Goal: Task Accomplishment & Management: Manage account settings

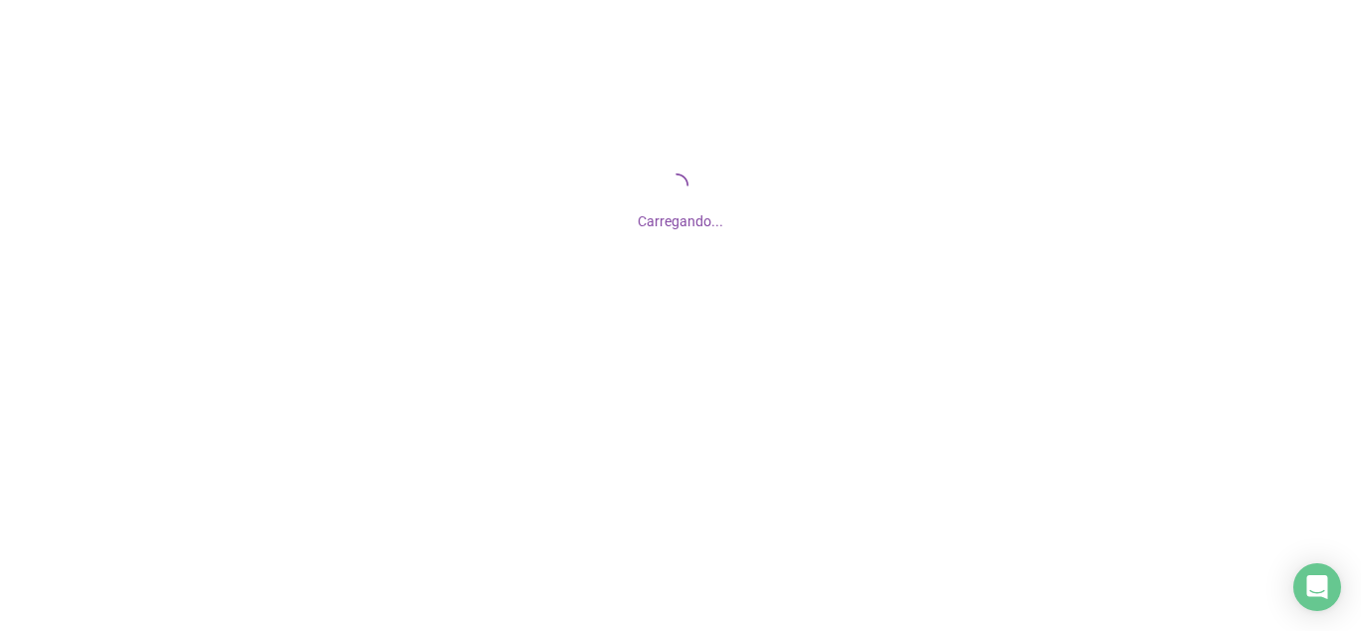
click at [893, 404] on div at bounding box center [680, 315] width 1361 height 631
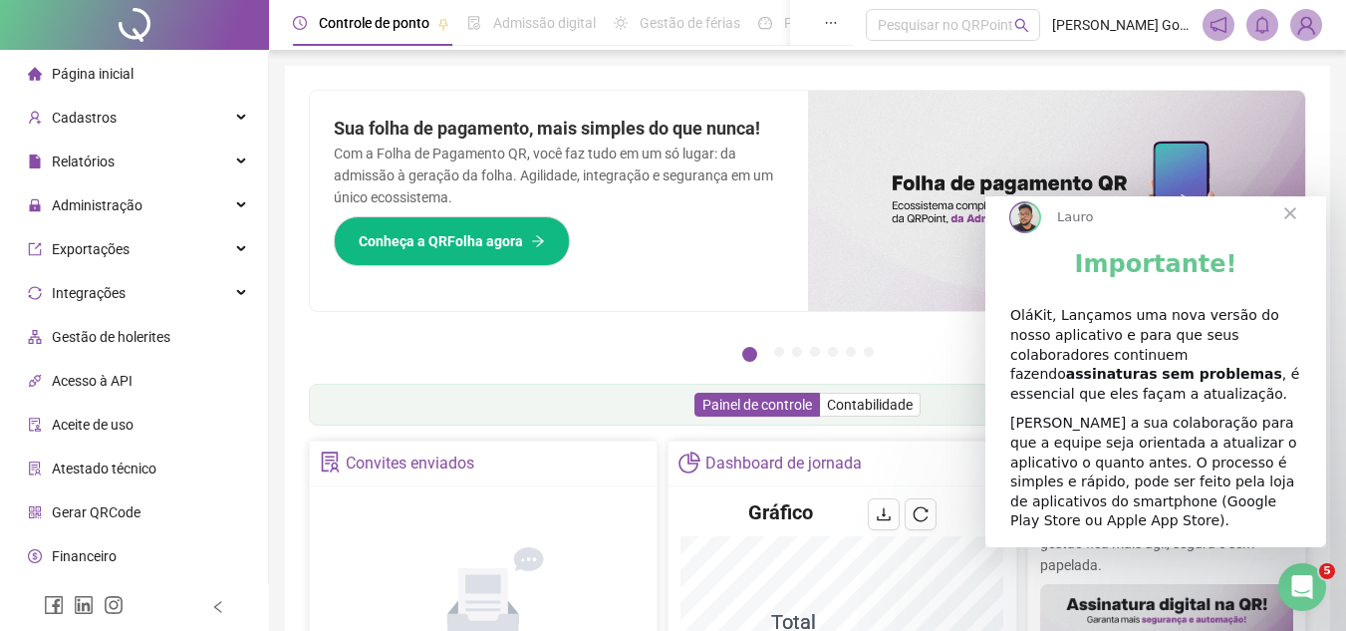
click at [1303, 231] on span "Fechar" at bounding box center [1291, 213] width 72 height 72
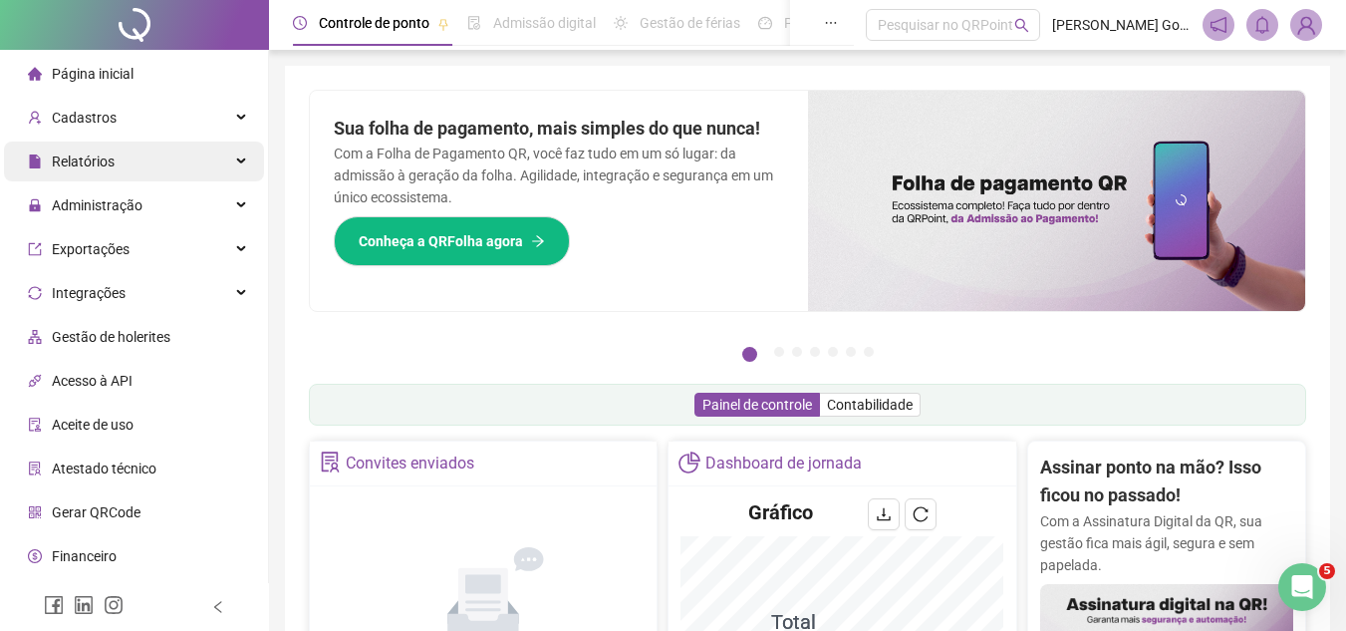
click at [80, 159] on span "Relatórios" at bounding box center [83, 161] width 63 height 16
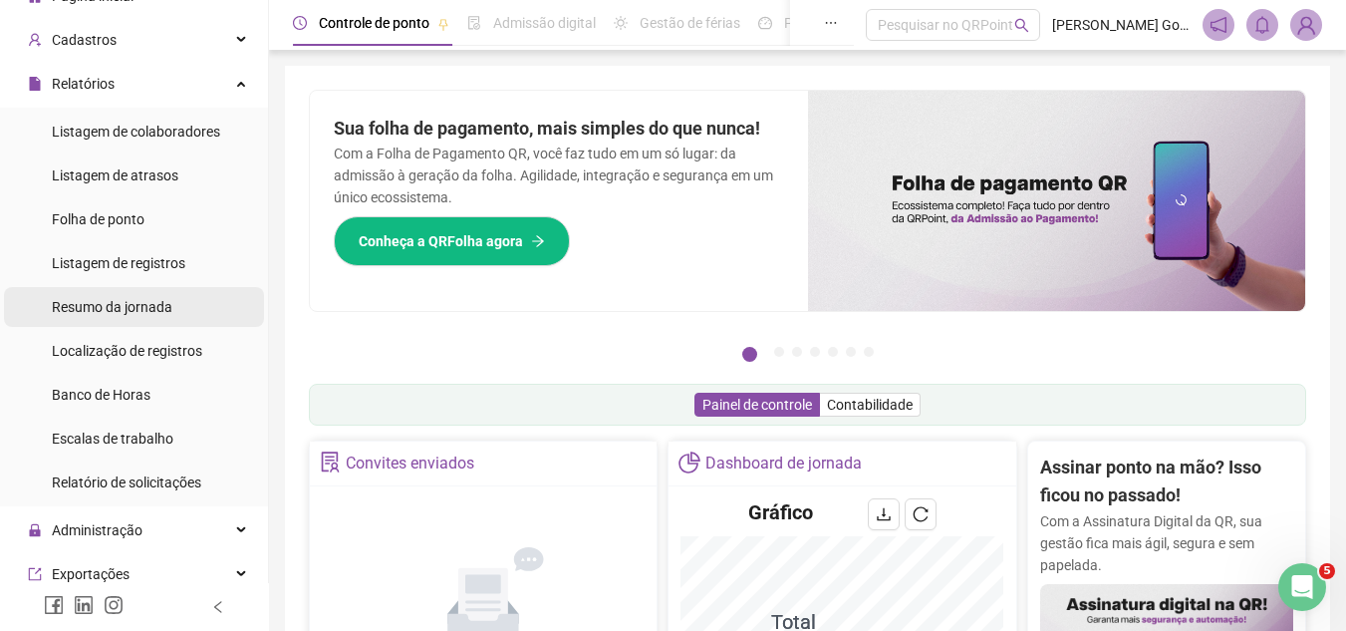
scroll to position [199, 0]
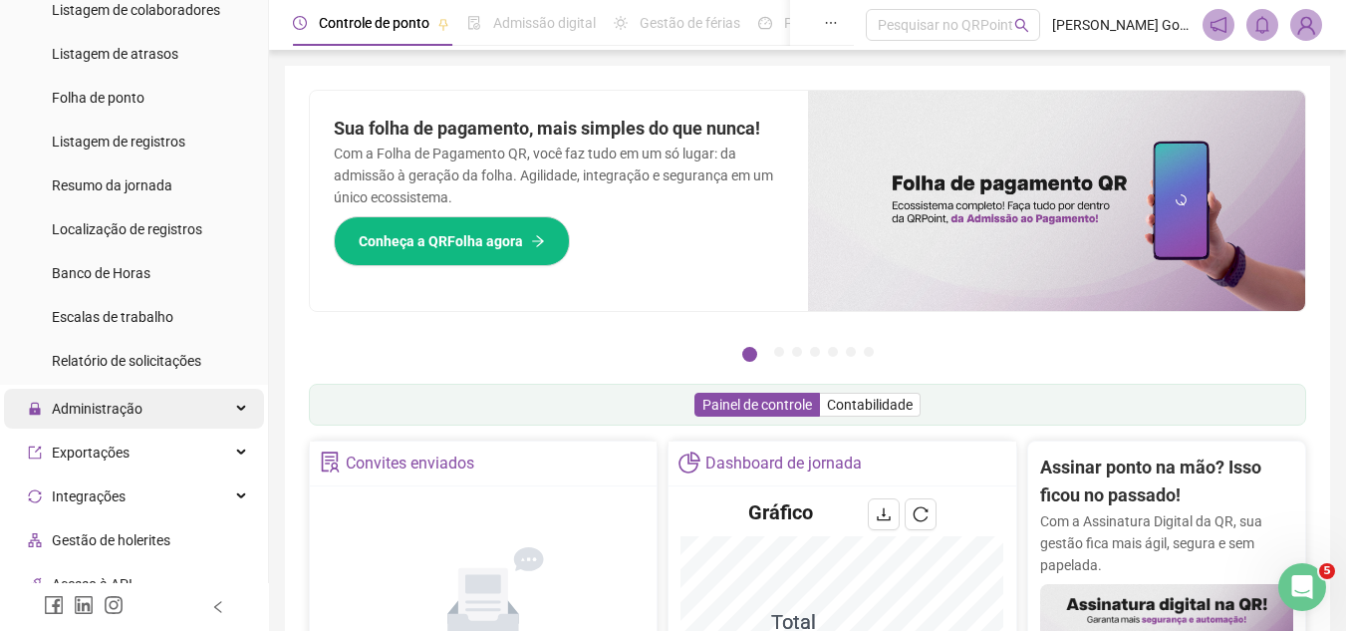
click at [108, 401] on span "Administração" at bounding box center [97, 409] width 91 height 16
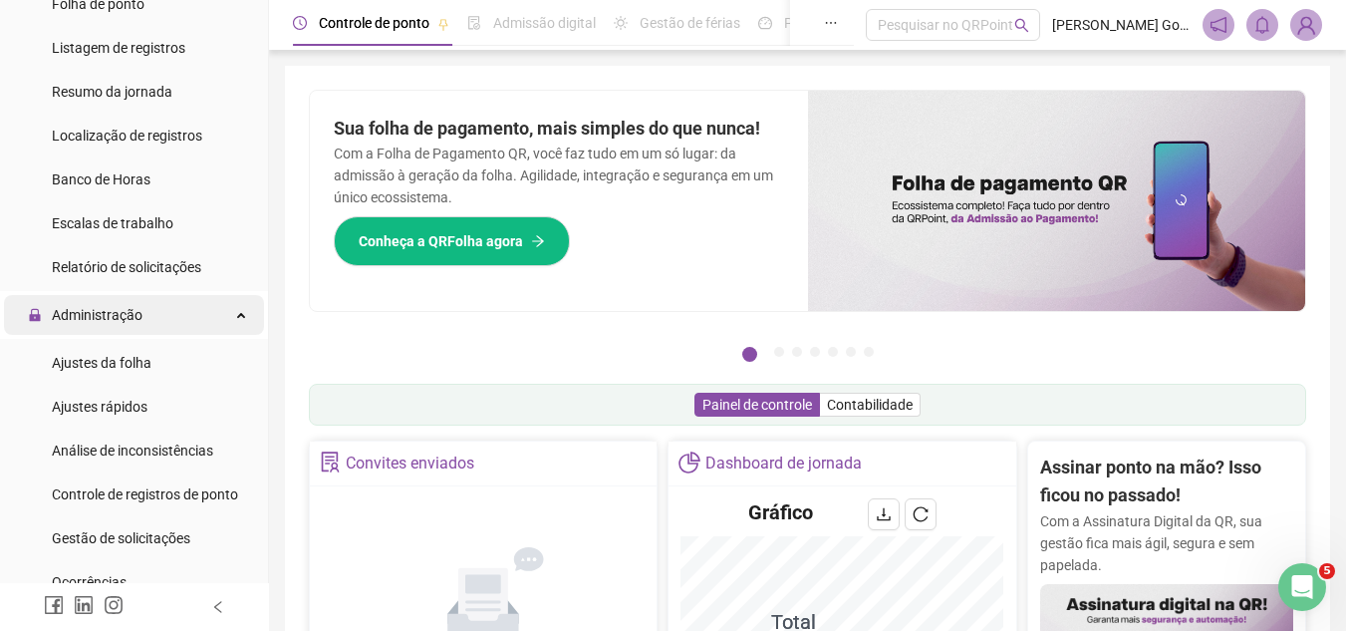
scroll to position [299, 0]
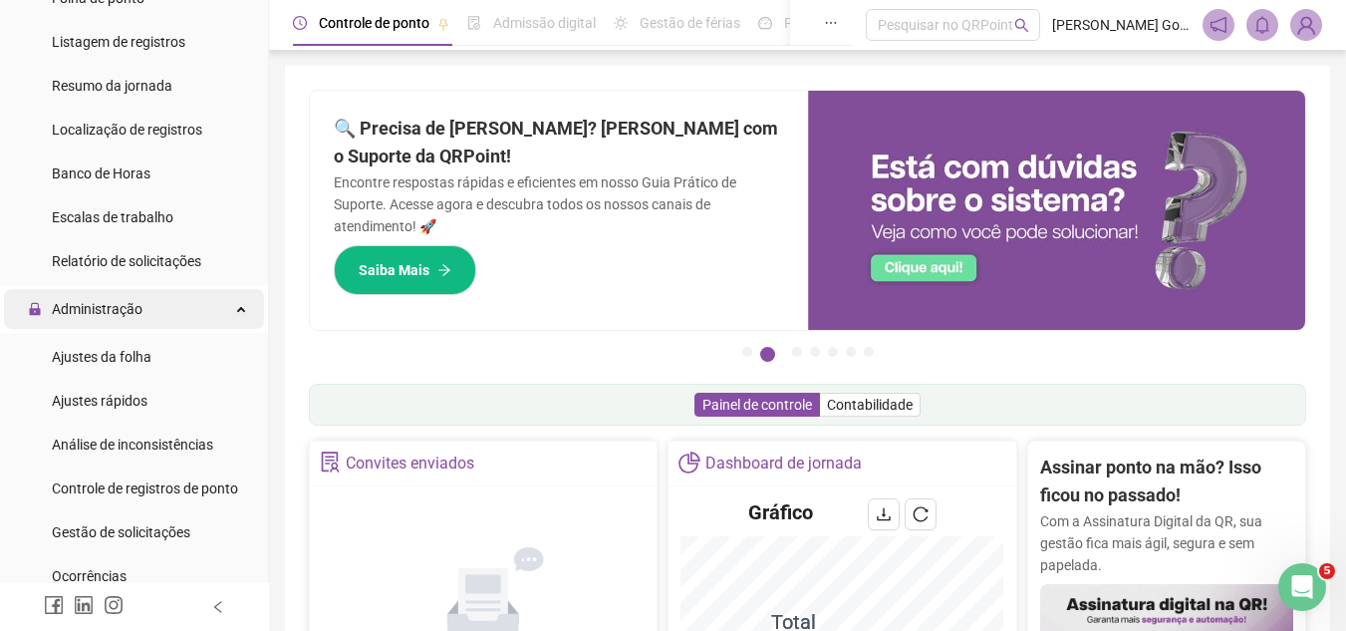
click at [108, 400] on span "Ajustes rápidos" at bounding box center [100, 401] width 96 height 16
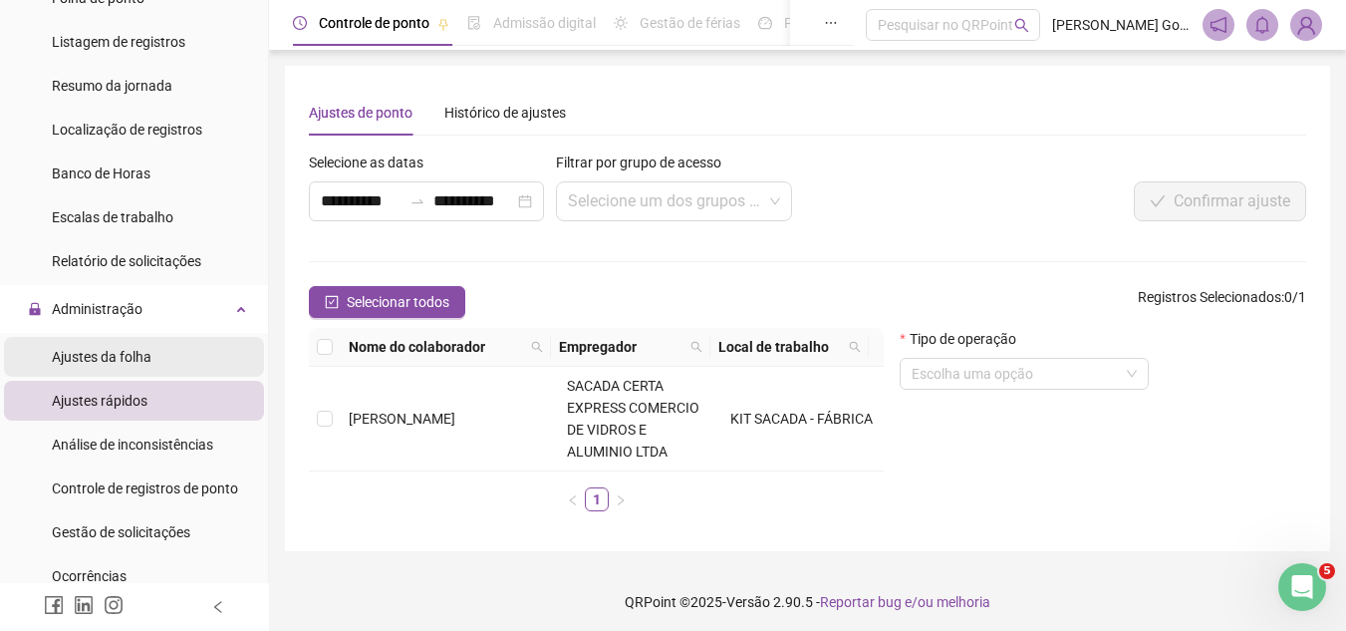
click at [154, 348] on li "Ajustes da folha" at bounding box center [134, 357] width 260 height 40
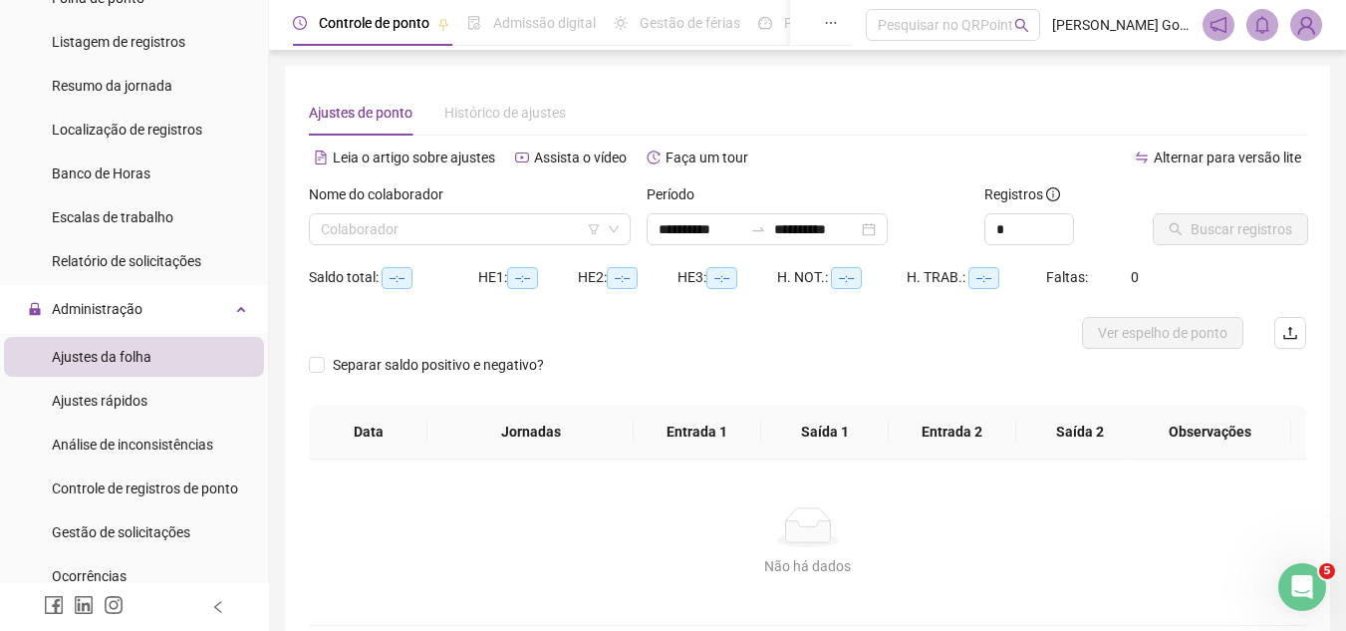
type input "**********"
click at [154, 494] on span "Controle de registros de ponto" at bounding box center [145, 488] width 186 height 16
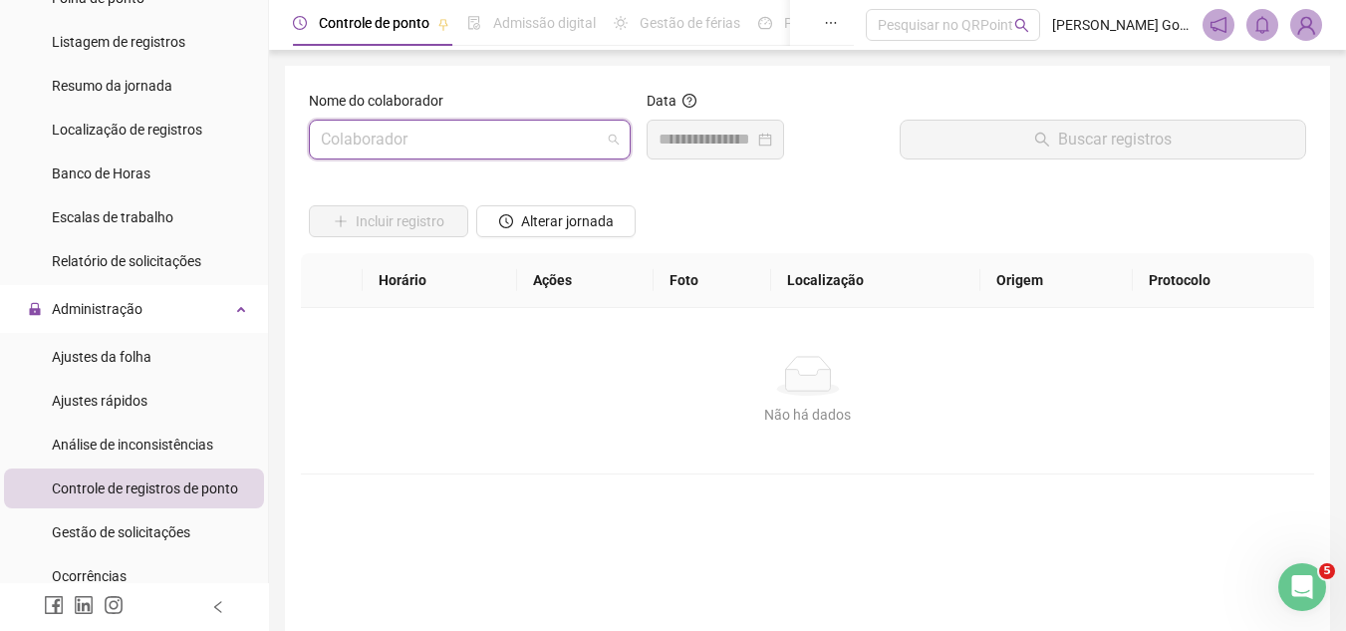
click at [382, 147] on input "search" at bounding box center [461, 140] width 280 height 38
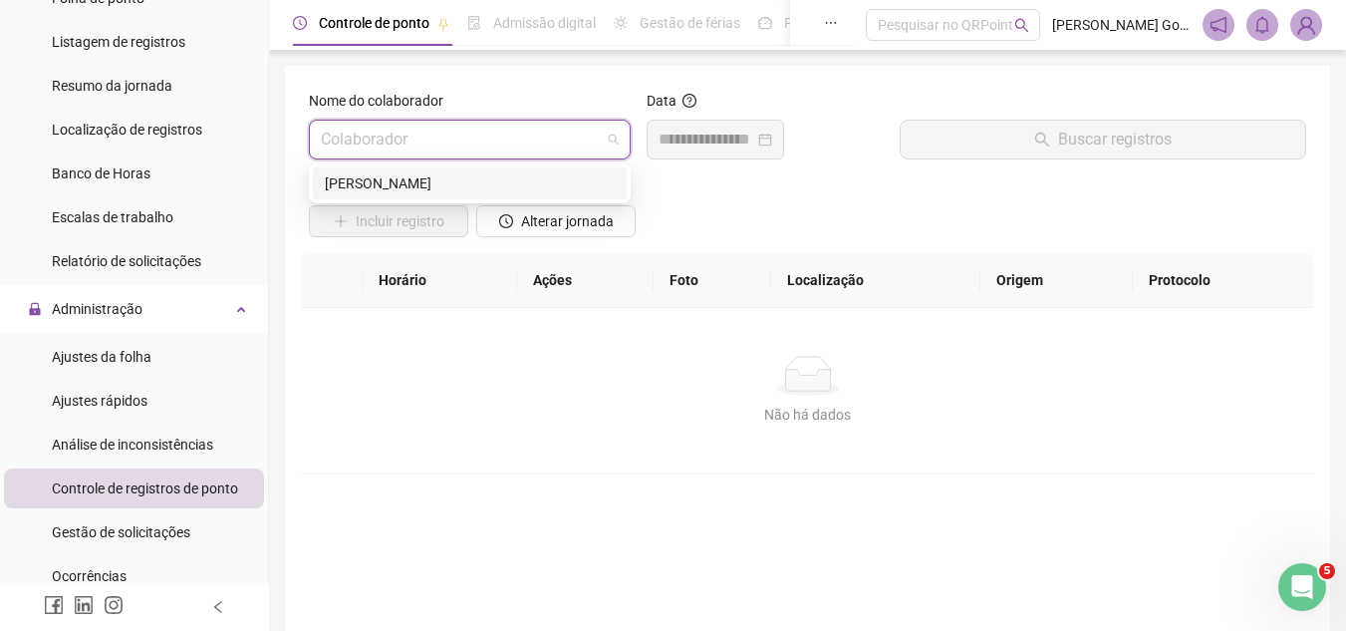
click at [383, 195] on div "[PERSON_NAME]" at bounding box center [470, 183] width 314 height 32
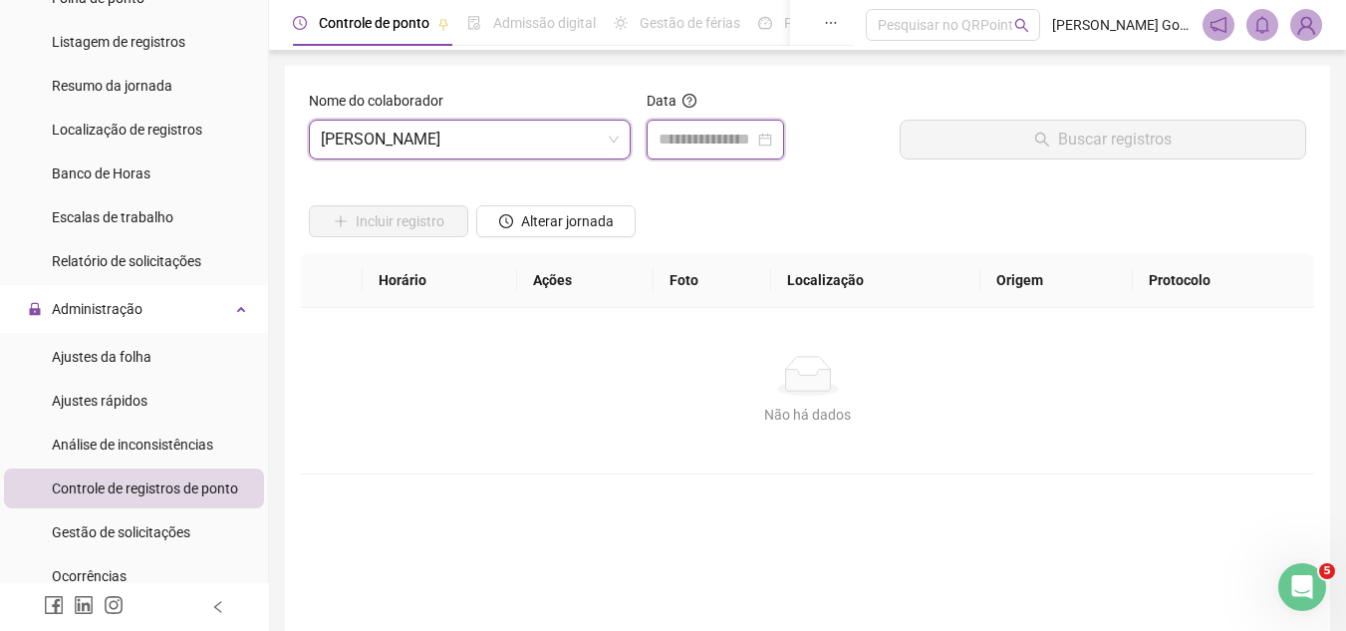
click at [754, 141] on input at bounding box center [707, 140] width 96 height 24
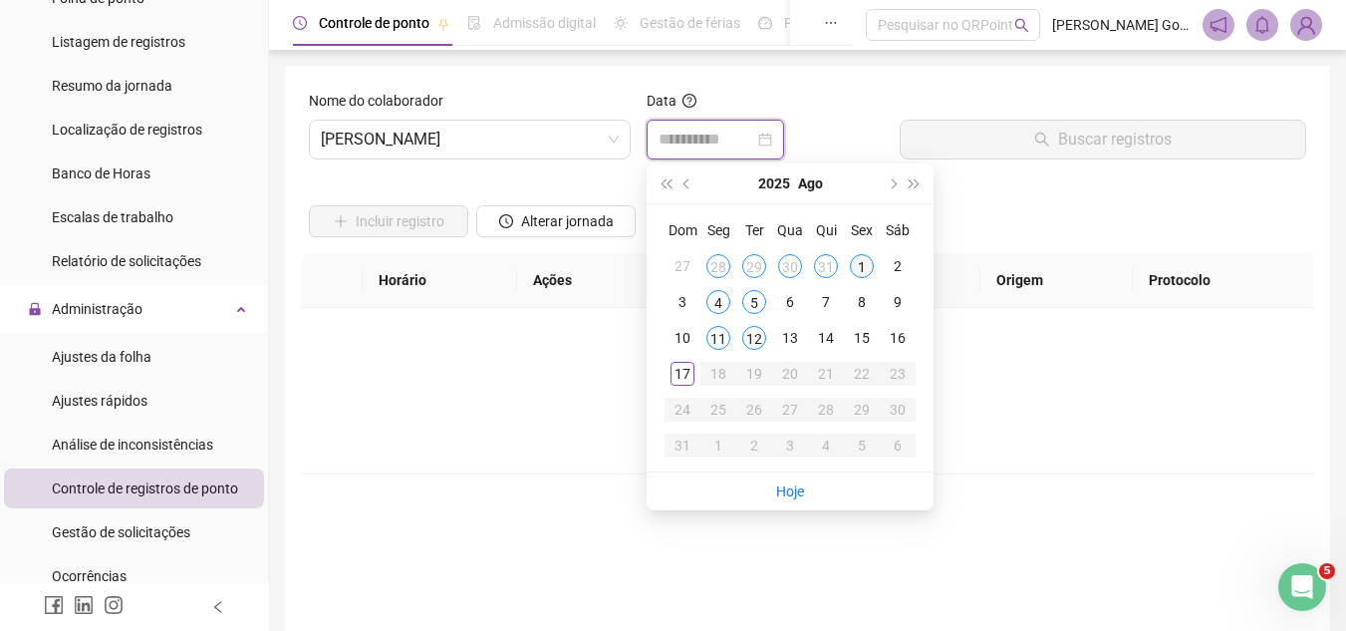
type input "**********"
click at [860, 261] on div "1" at bounding box center [862, 266] width 24 height 24
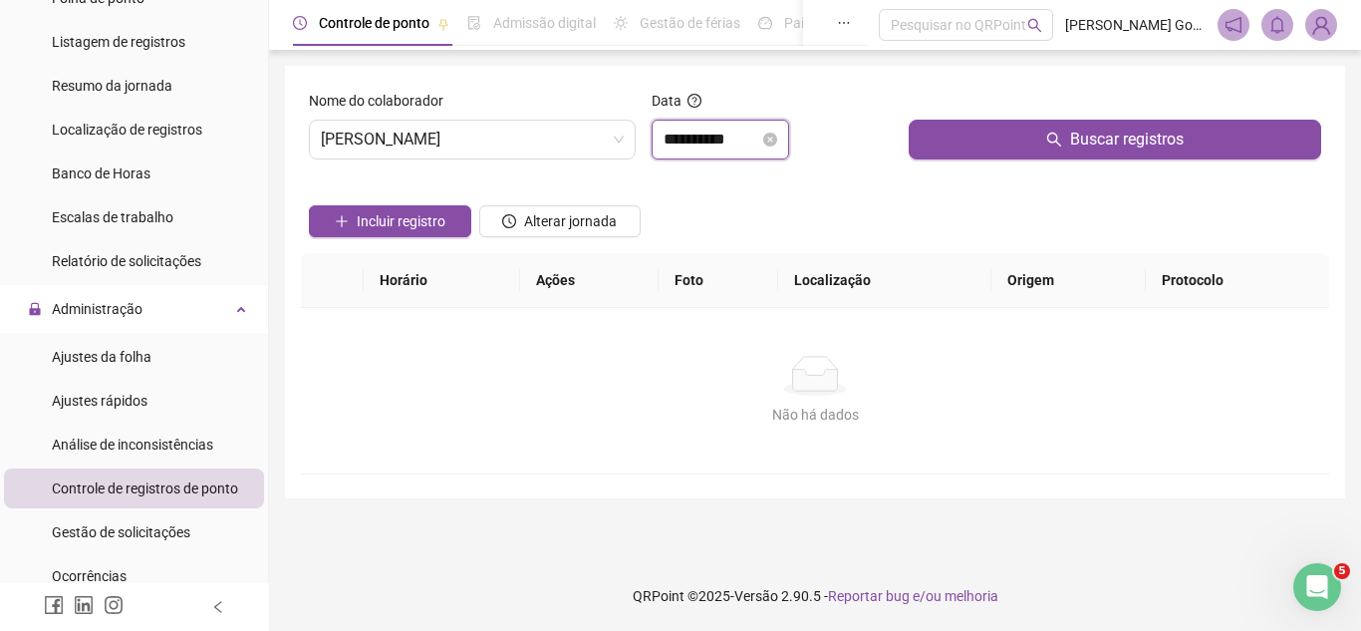
click at [735, 135] on input "**********" at bounding box center [712, 140] width 96 height 24
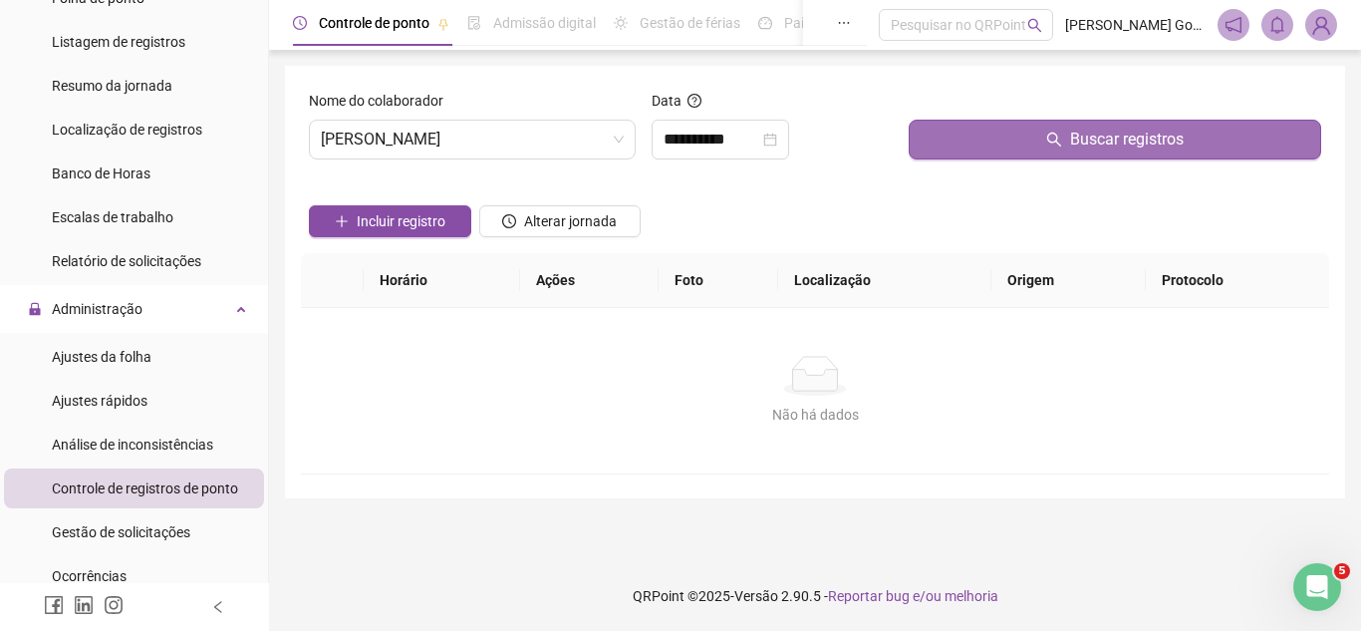
click at [983, 135] on button "Buscar registros" at bounding box center [1115, 140] width 413 height 40
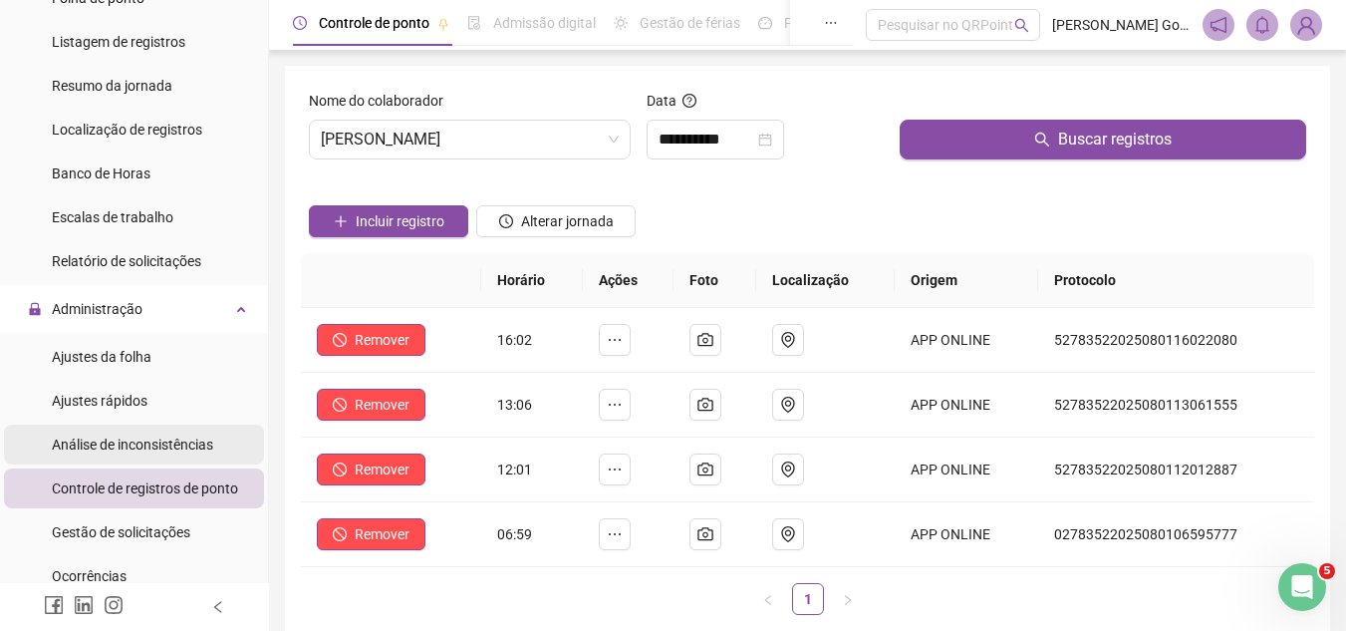
click at [165, 441] on span "Análise de inconsistências" at bounding box center [132, 444] width 161 height 16
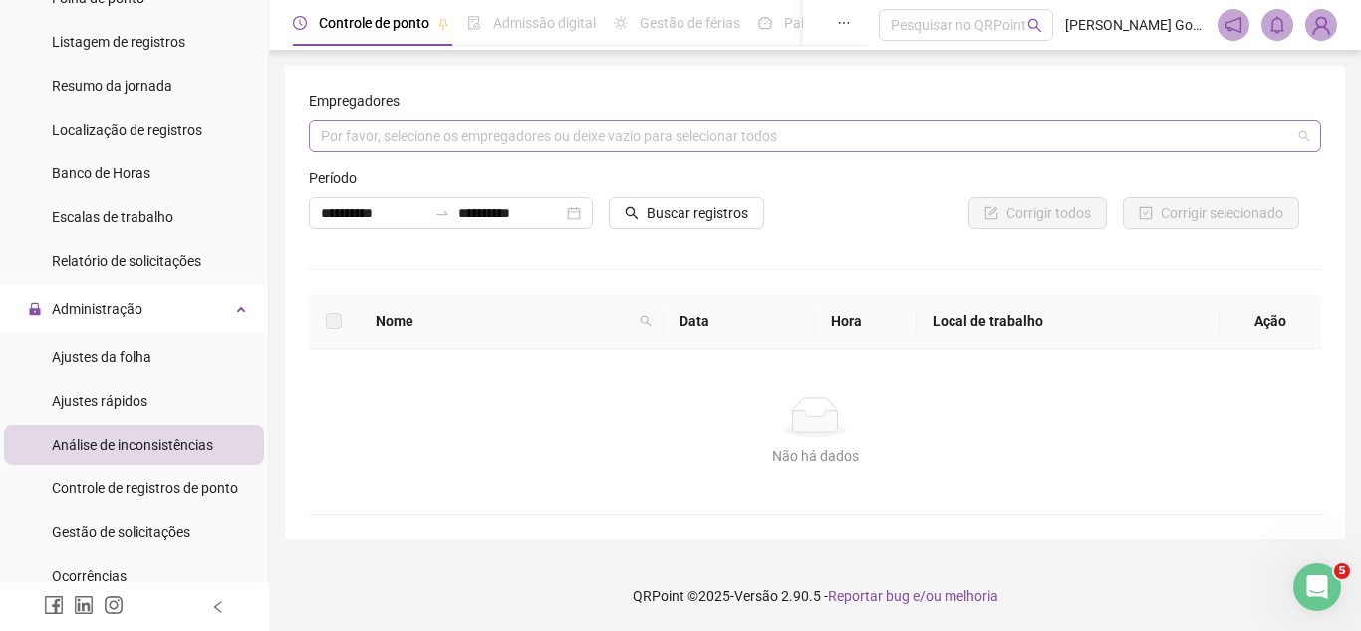
click at [426, 140] on div "Por favor, selecione os empregadores ou deixe vazio para selecionar todos" at bounding box center [815, 136] width 1012 height 32
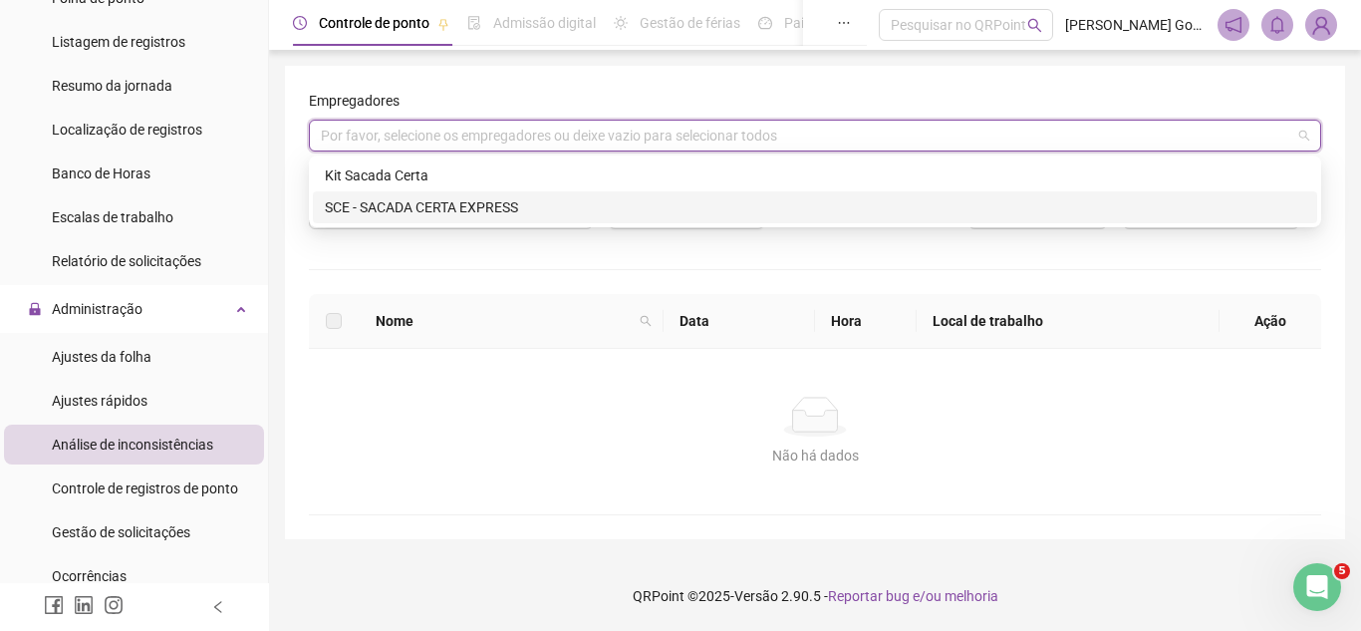
click at [419, 196] on div "SCE - SACADA CERTA EXPRESS" at bounding box center [815, 207] width 980 height 22
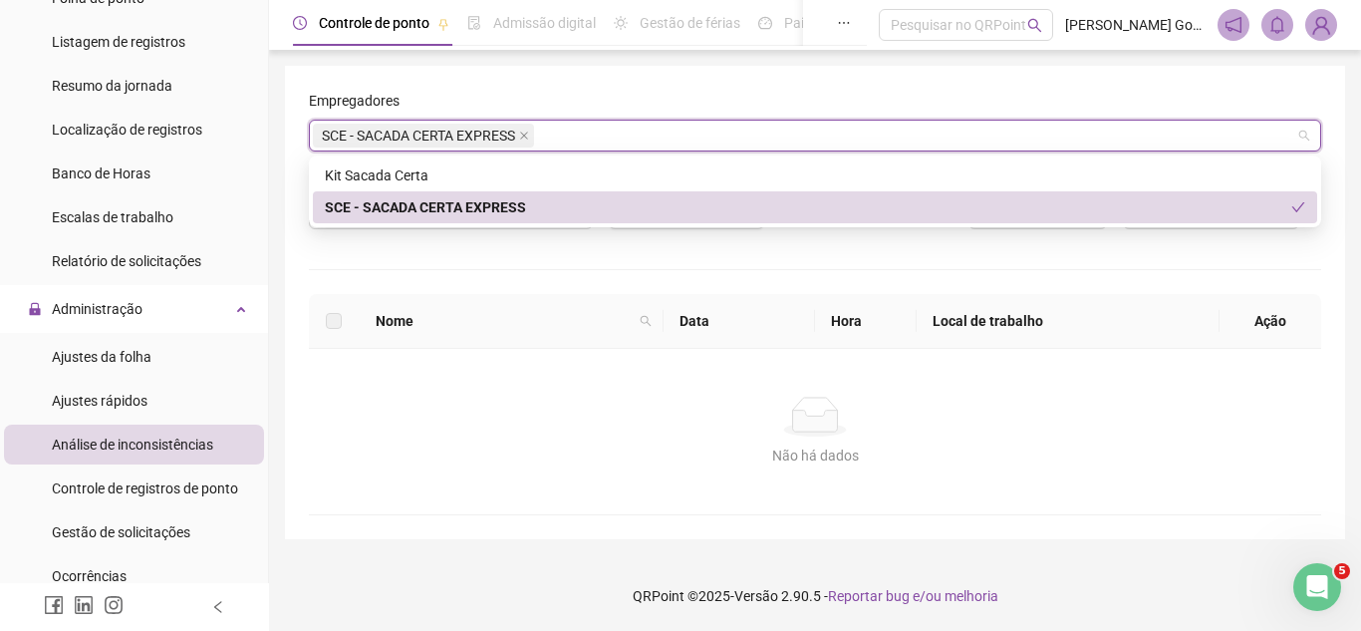
click at [415, 203] on div "SCE - SACADA CERTA EXPRESS" at bounding box center [808, 207] width 967 height 22
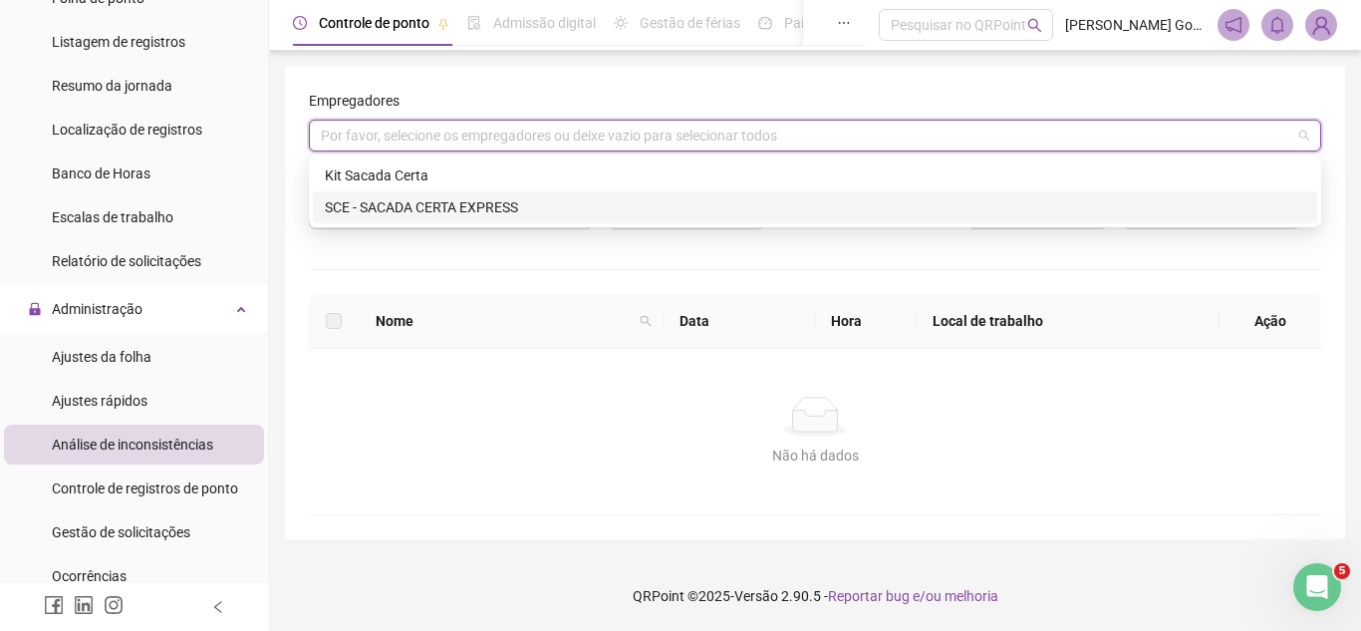
click at [520, 213] on div "SCE - SACADA CERTA EXPRESS" at bounding box center [815, 207] width 980 height 22
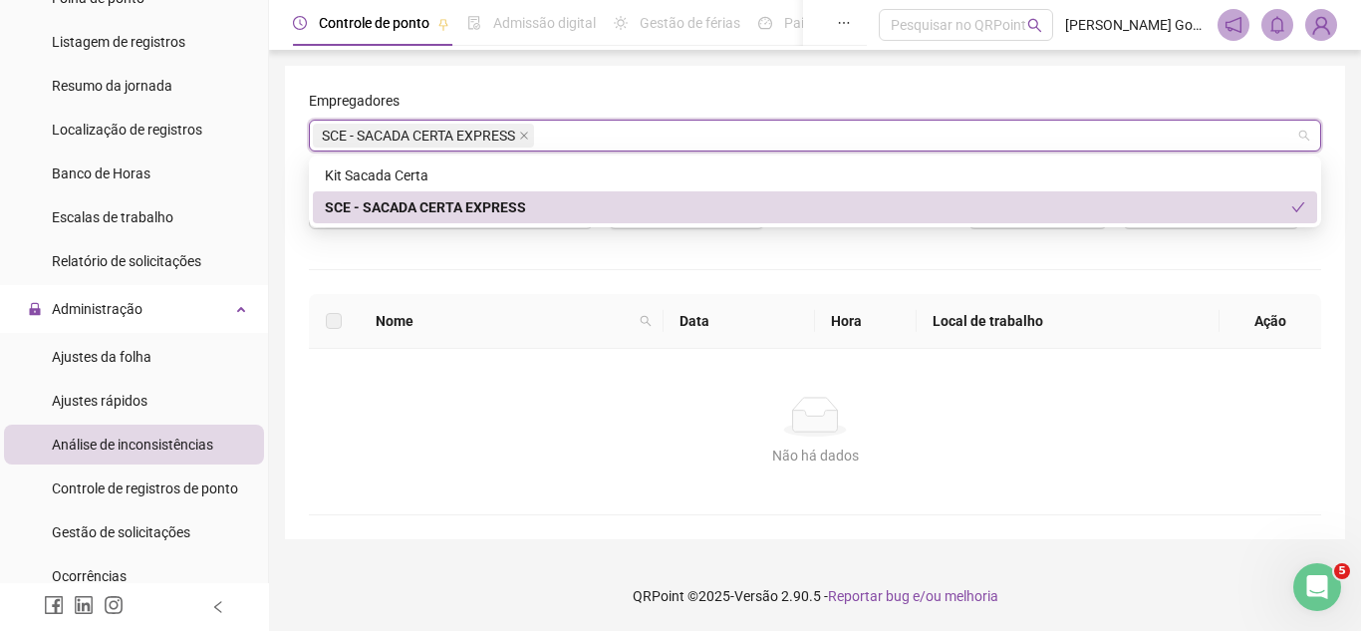
click at [671, 244] on div "Buscar registros" at bounding box center [686, 206] width 171 height 78
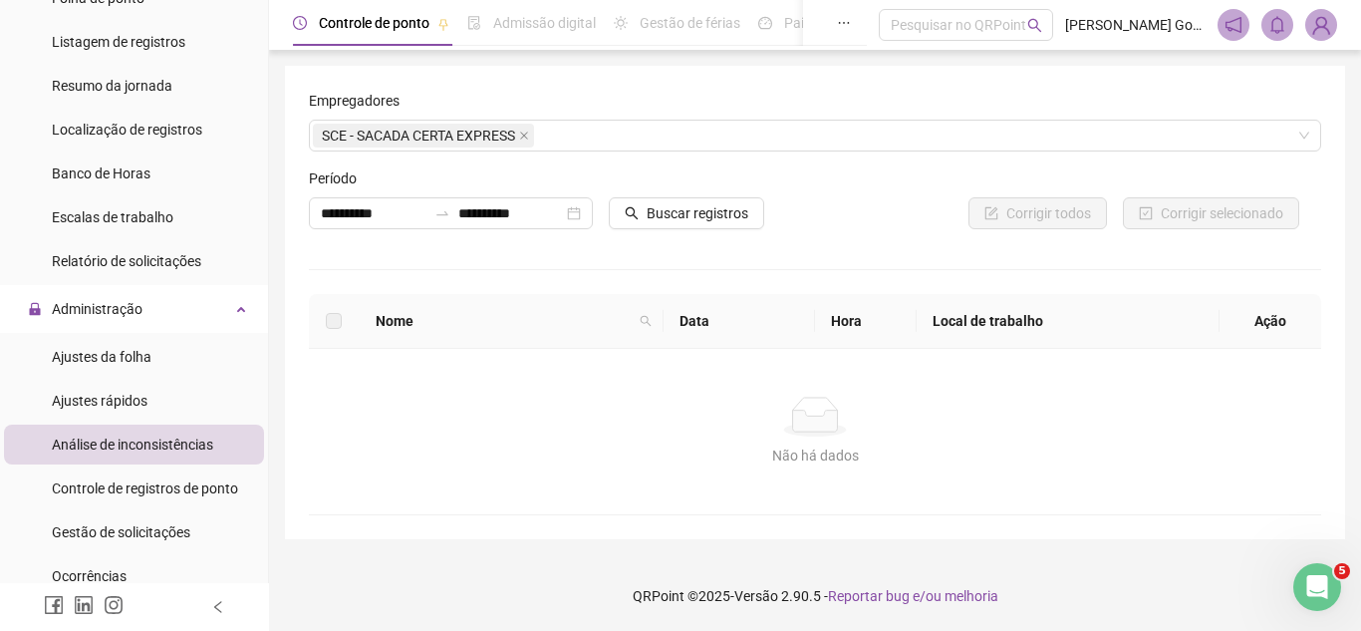
click at [460, 196] on div "Período" at bounding box center [451, 182] width 284 height 30
click at [410, 228] on div "**********" at bounding box center [451, 213] width 284 height 32
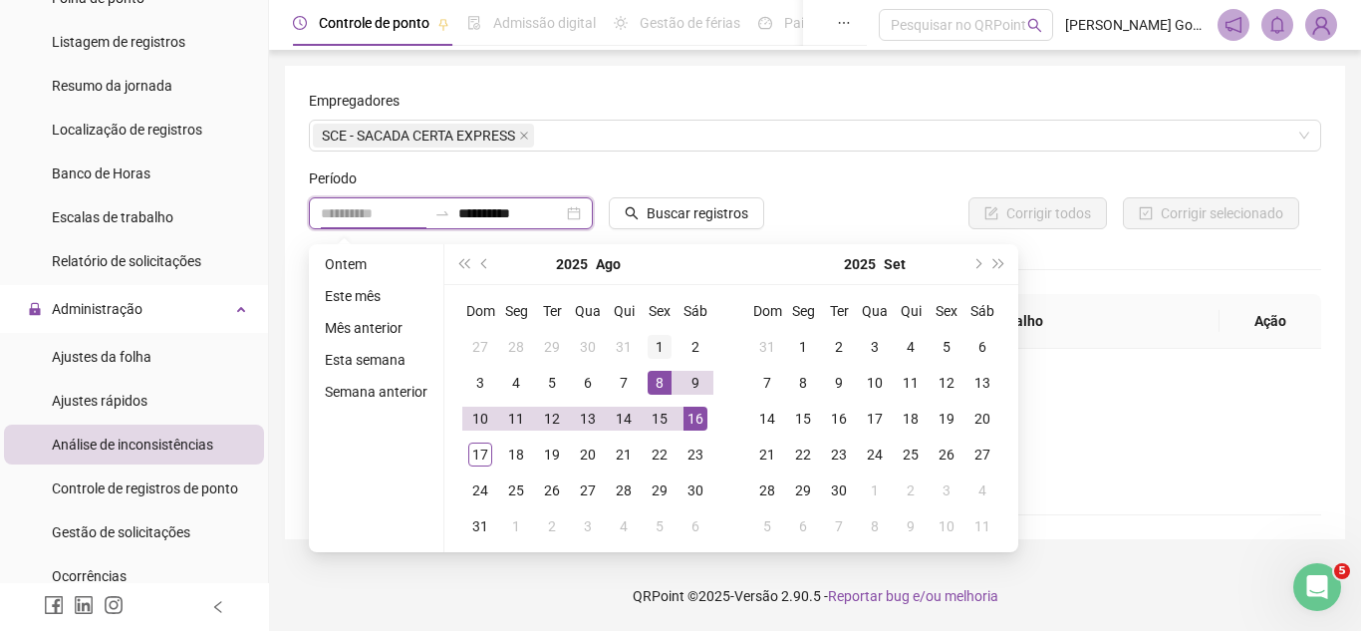
type input "**********"
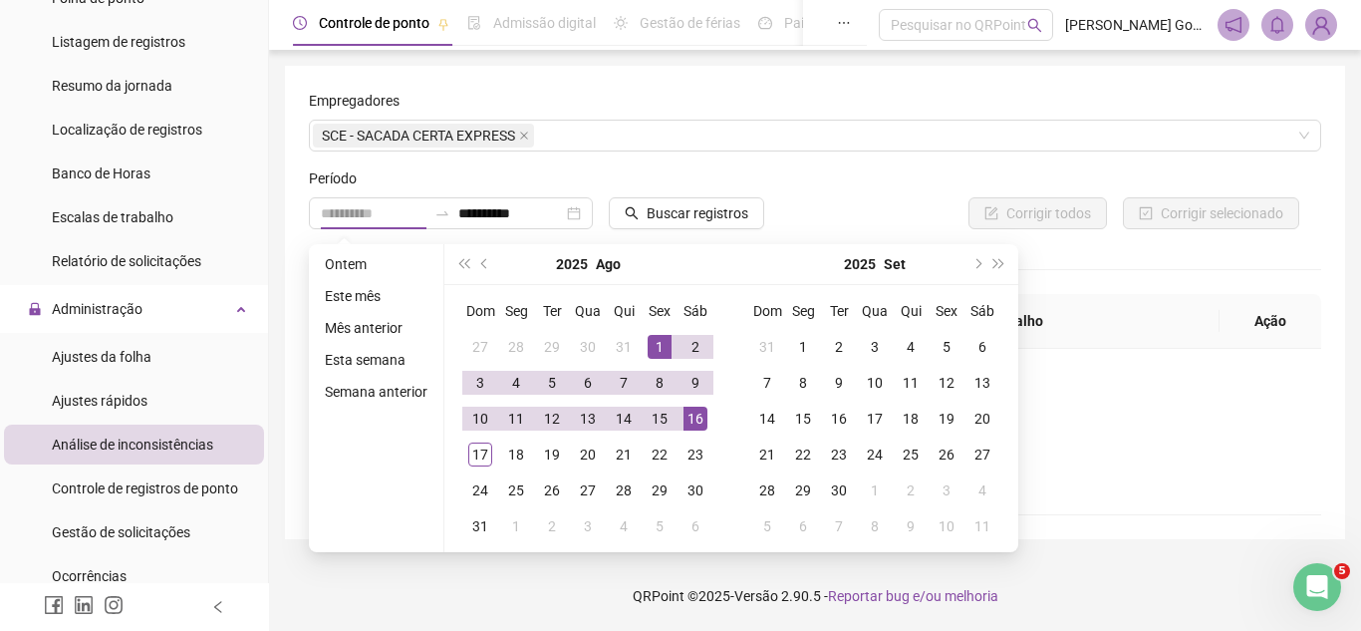
click at [656, 340] on div "1" at bounding box center [660, 347] width 24 height 24
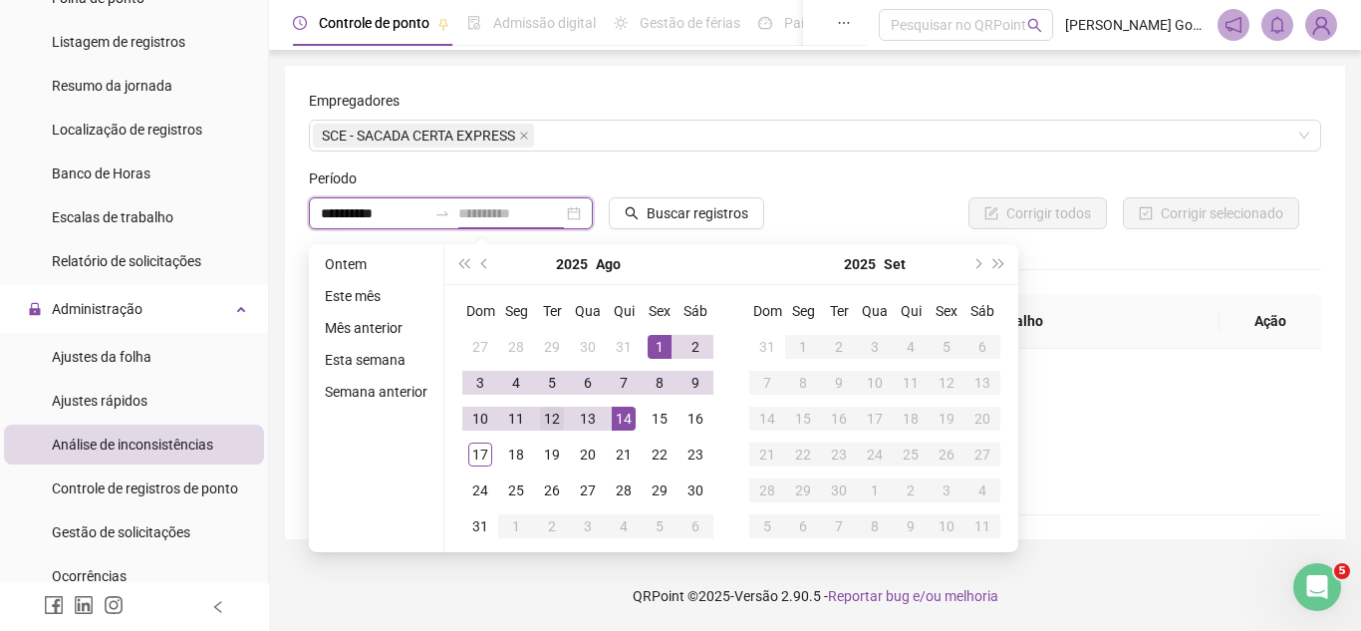
type input "**********"
click at [550, 419] on div "12" at bounding box center [552, 419] width 24 height 24
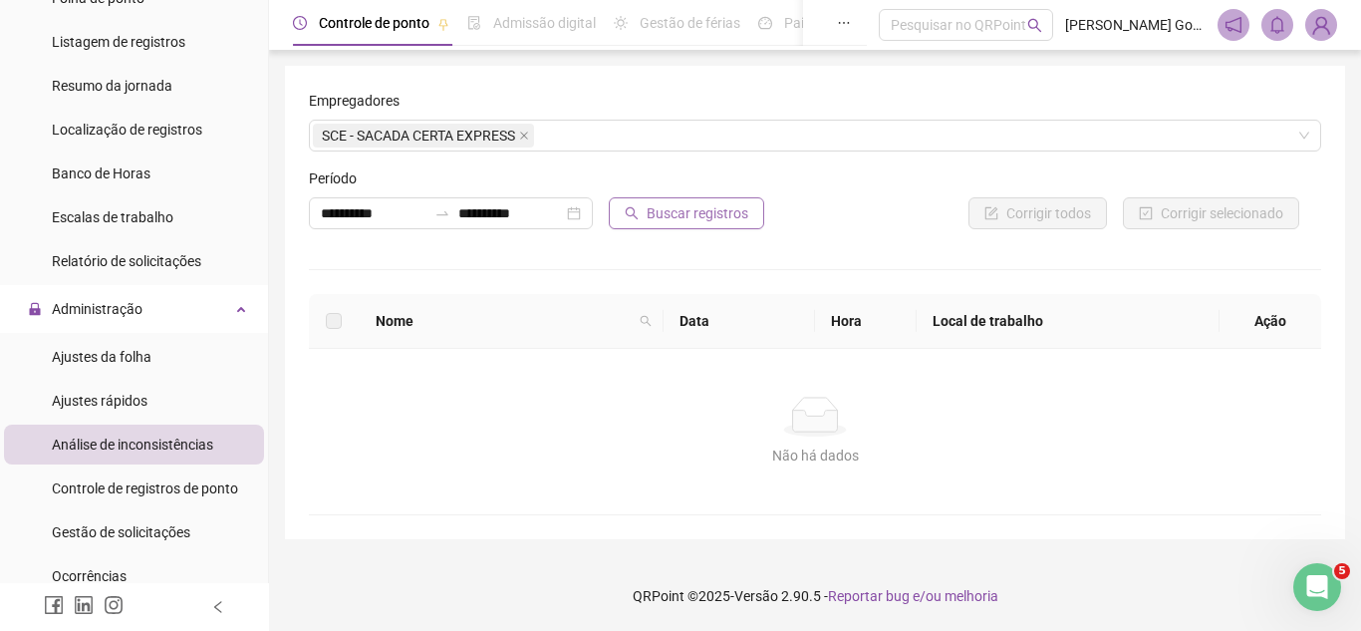
click at [677, 221] on span "Buscar registros" at bounding box center [698, 213] width 102 height 22
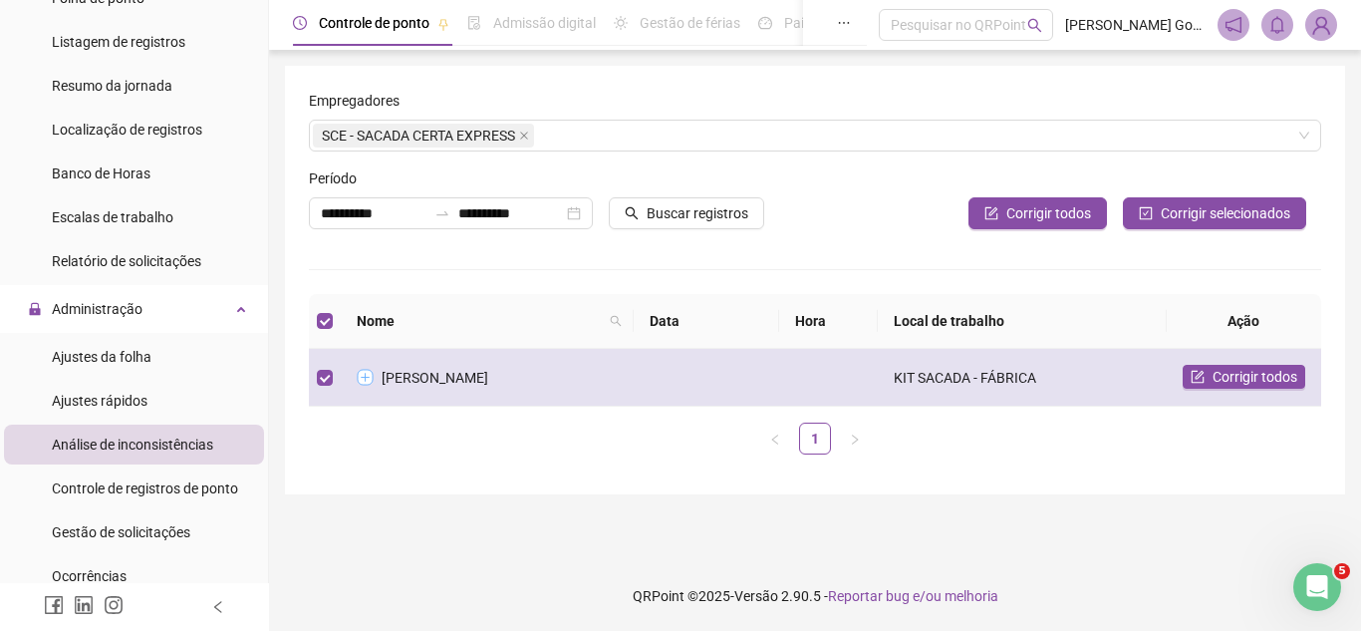
click at [366, 379] on button "Expandir linha" at bounding box center [366, 378] width 16 height 16
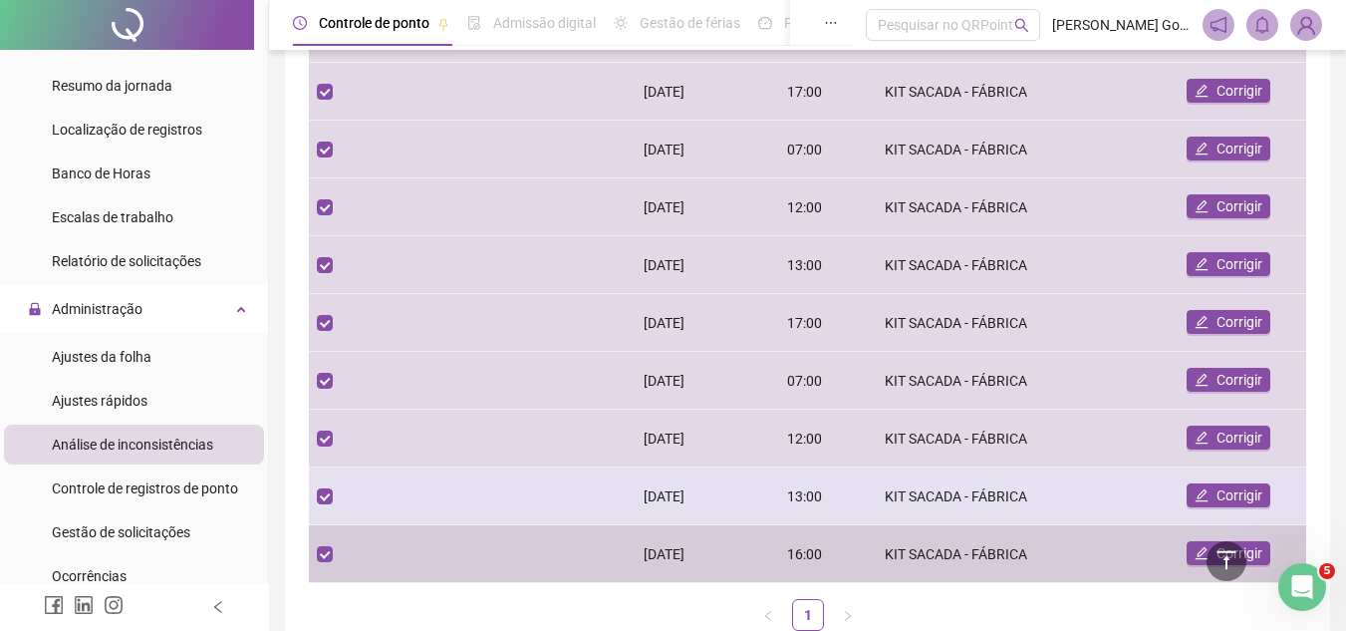
scroll to position [598, 0]
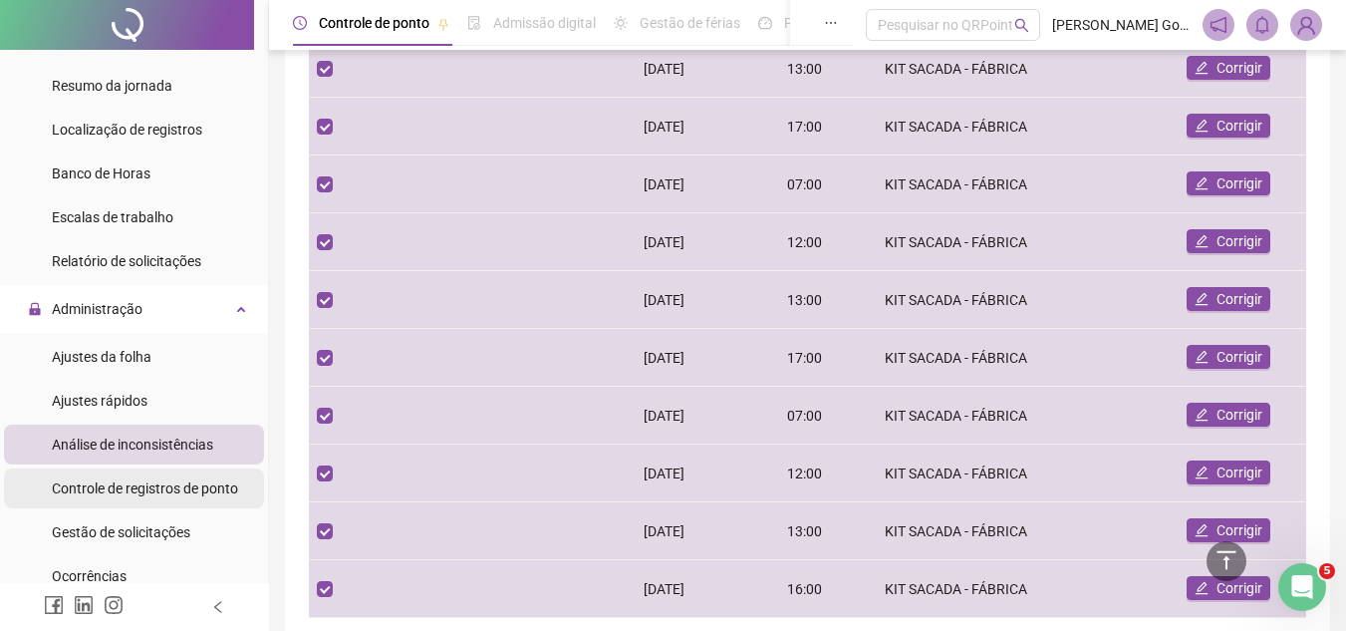
click at [183, 482] on span "Controle de registros de ponto" at bounding box center [145, 488] width 186 height 16
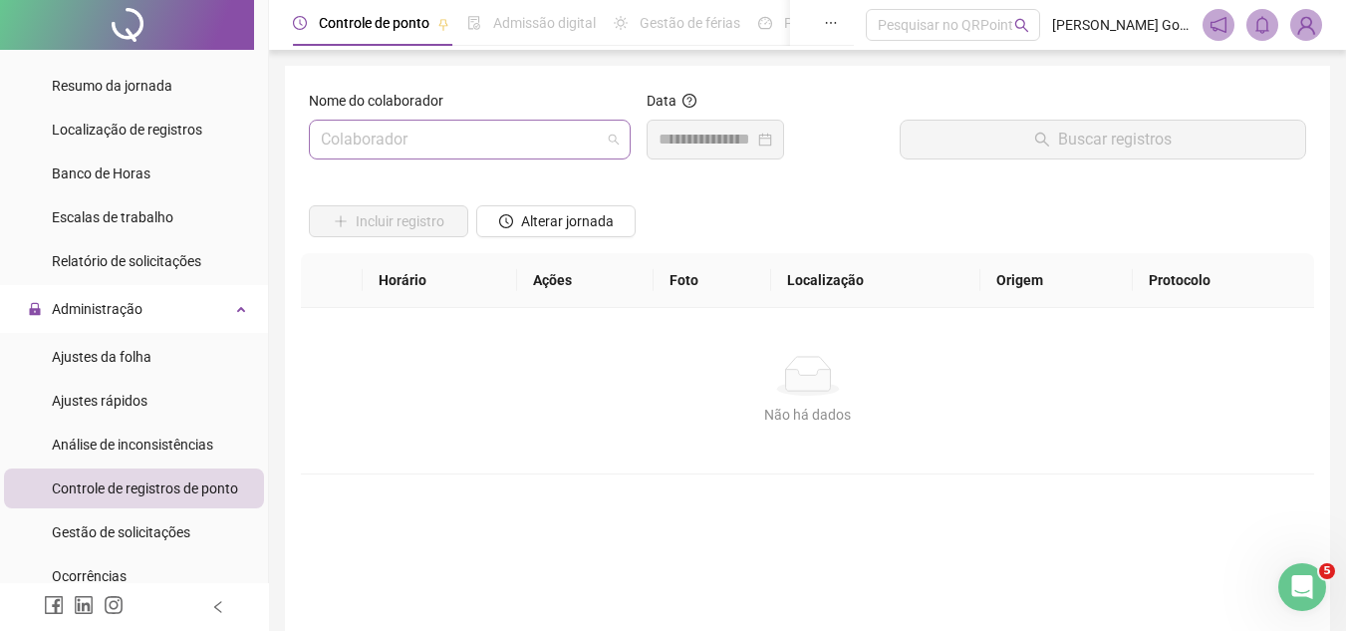
click at [480, 133] on input "search" at bounding box center [461, 140] width 280 height 38
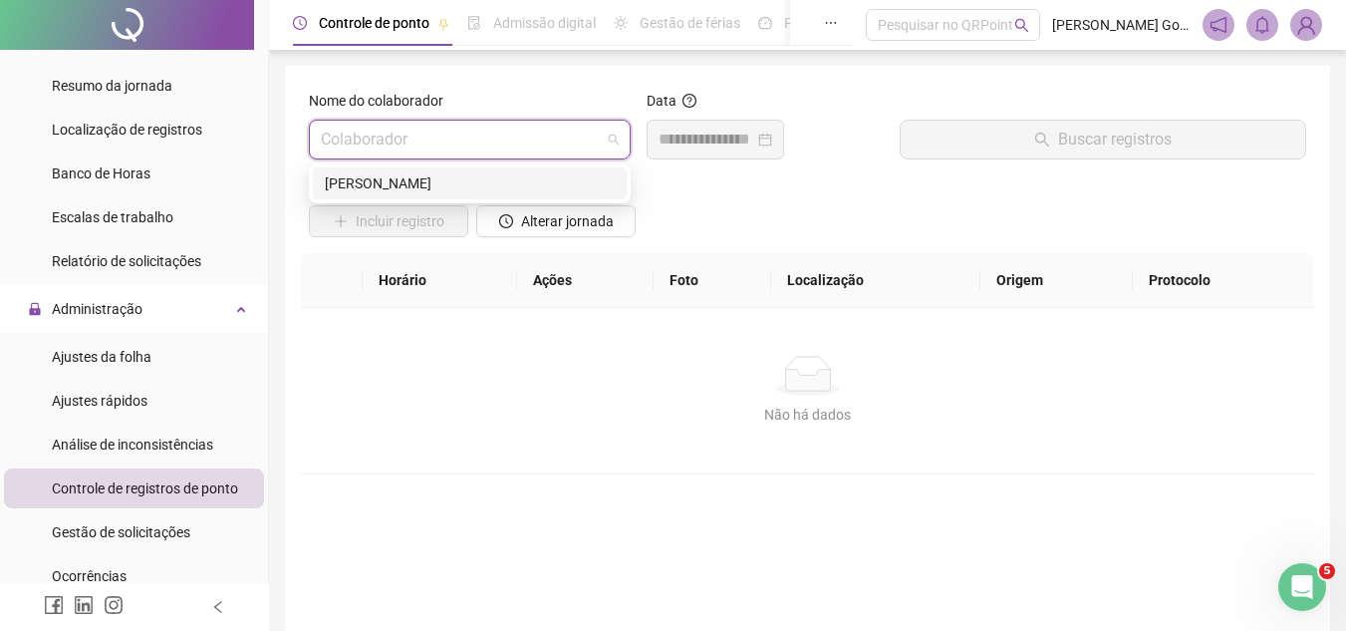
click at [459, 183] on div "[PERSON_NAME]" at bounding box center [470, 183] width 290 height 22
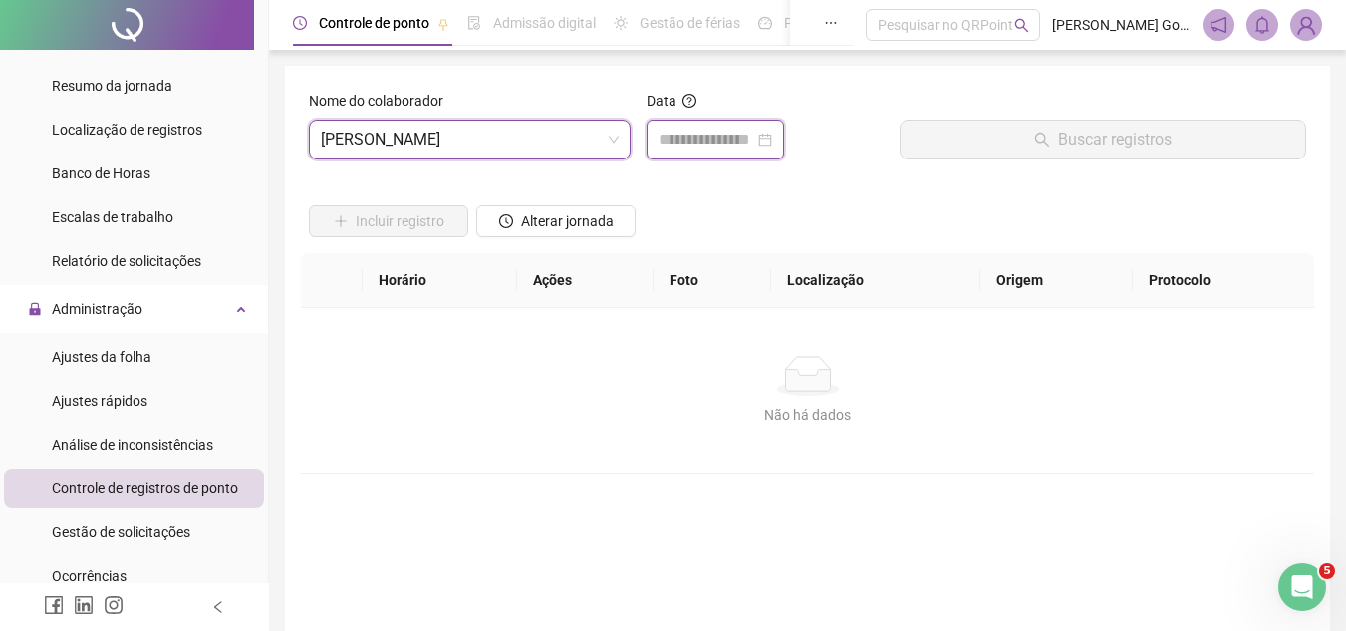
click at [730, 141] on input at bounding box center [707, 140] width 96 height 24
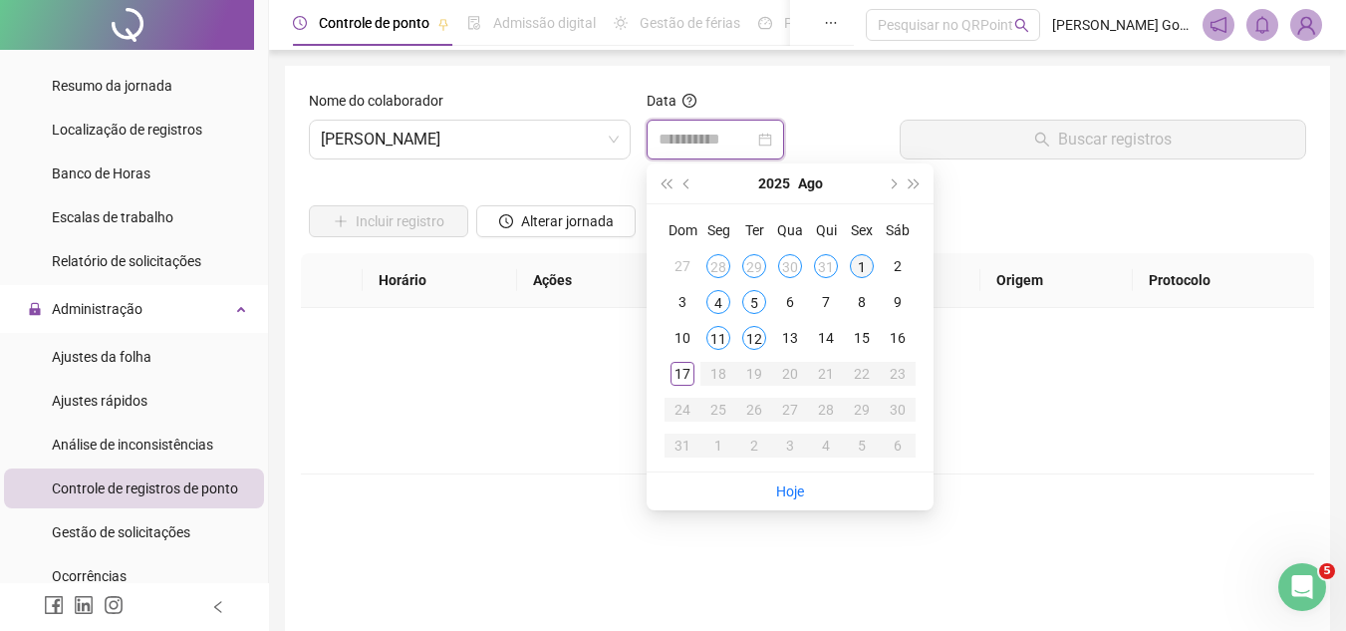
type input "**********"
click at [856, 262] on div "1" at bounding box center [862, 266] width 24 height 24
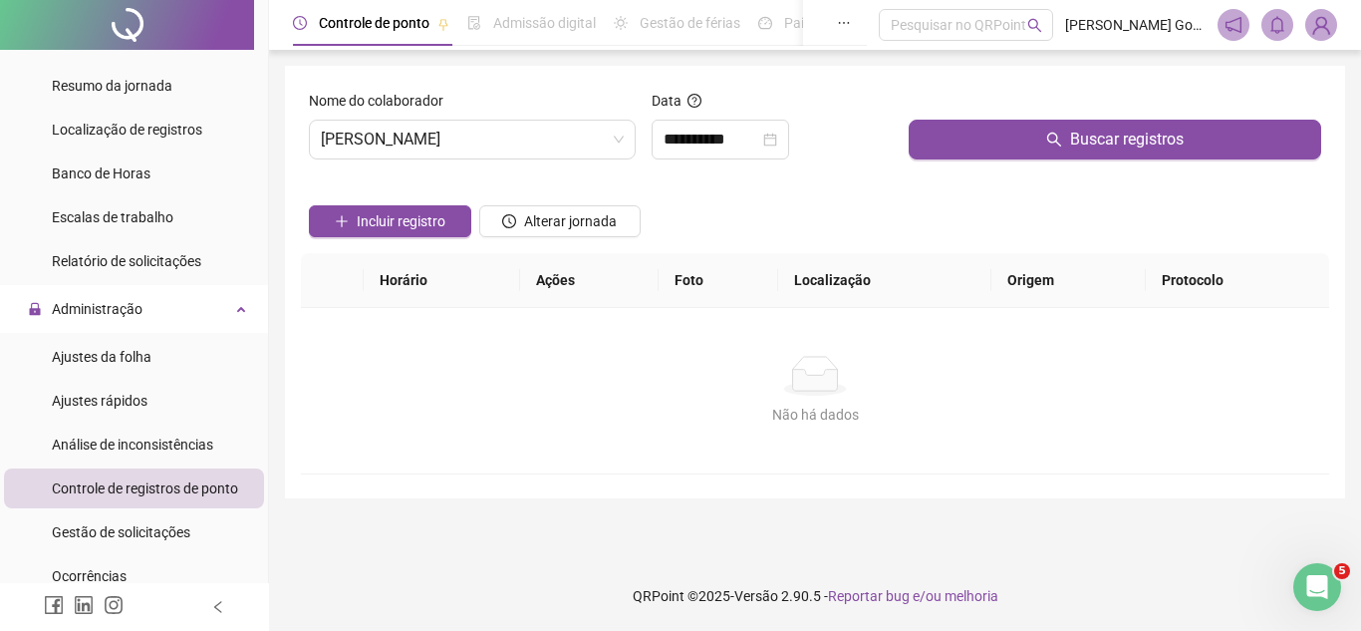
click at [919, 166] on div "Buscar registros" at bounding box center [1115, 133] width 428 height 86
click at [919, 159] on div "Buscar registros" at bounding box center [1115, 133] width 428 height 86
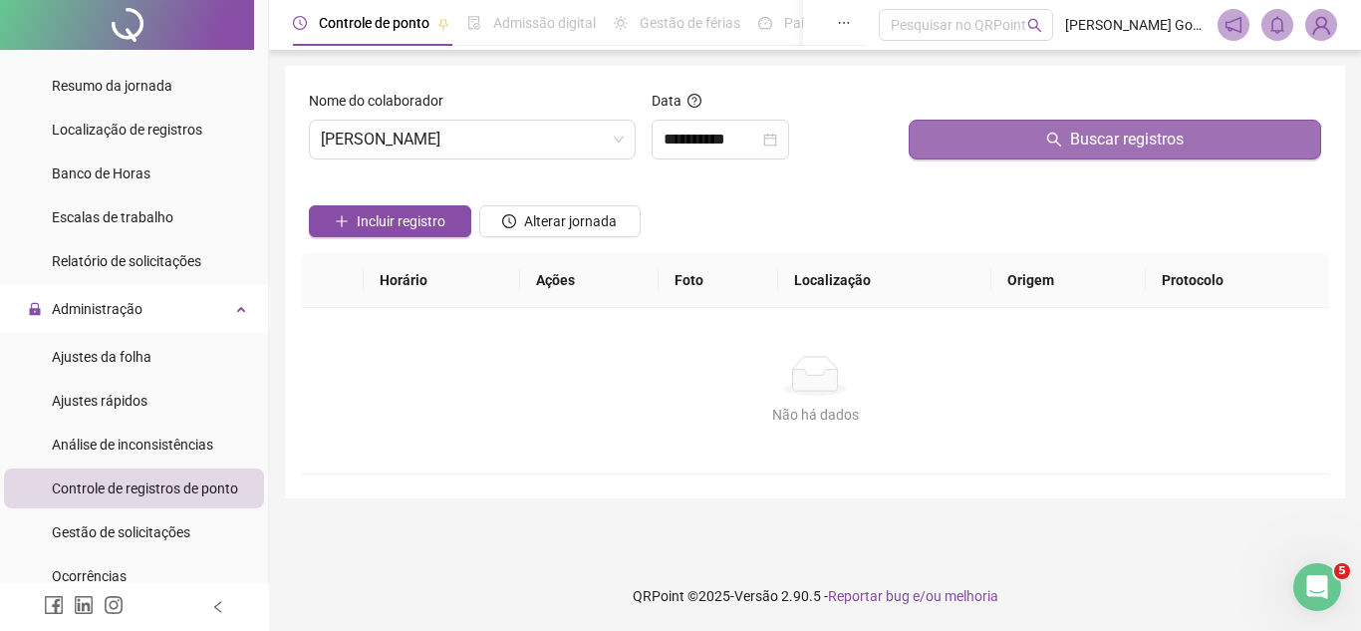
click at [922, 140] on button "Buscar registros" at bounding box center [1115, 140] width 413 height 40
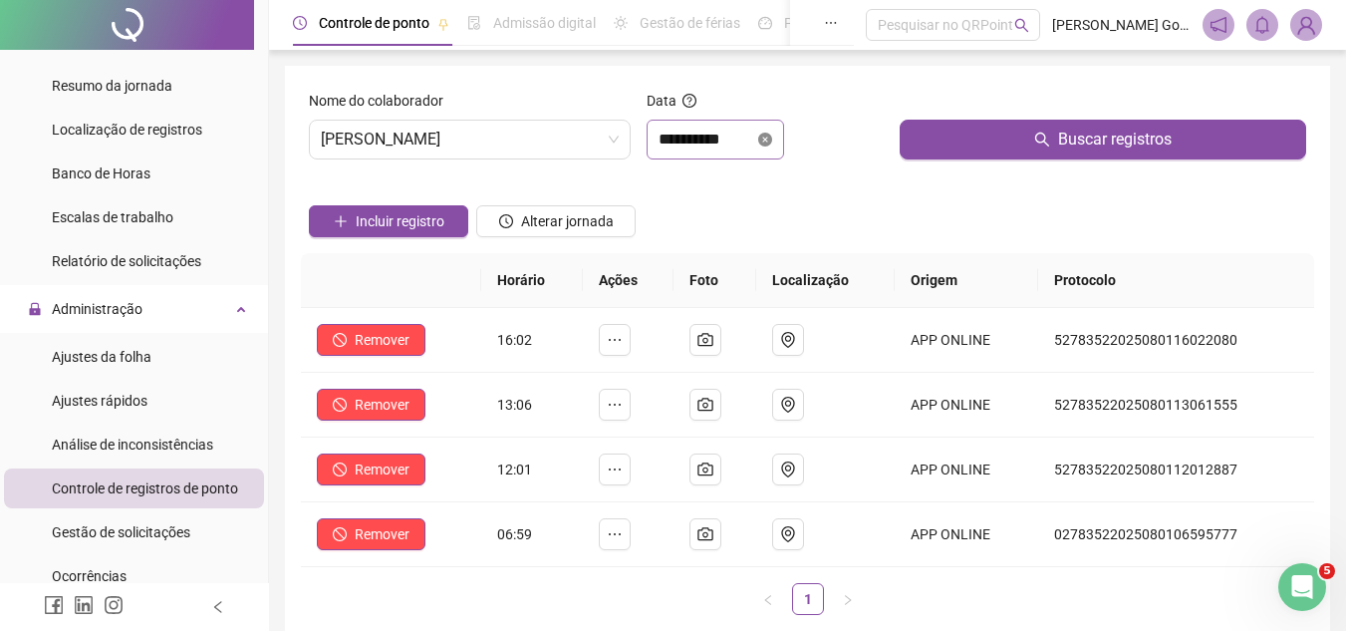
click at [772, 139] on icon "close-circle" at bounding box center [765, 140] width 14 height 14
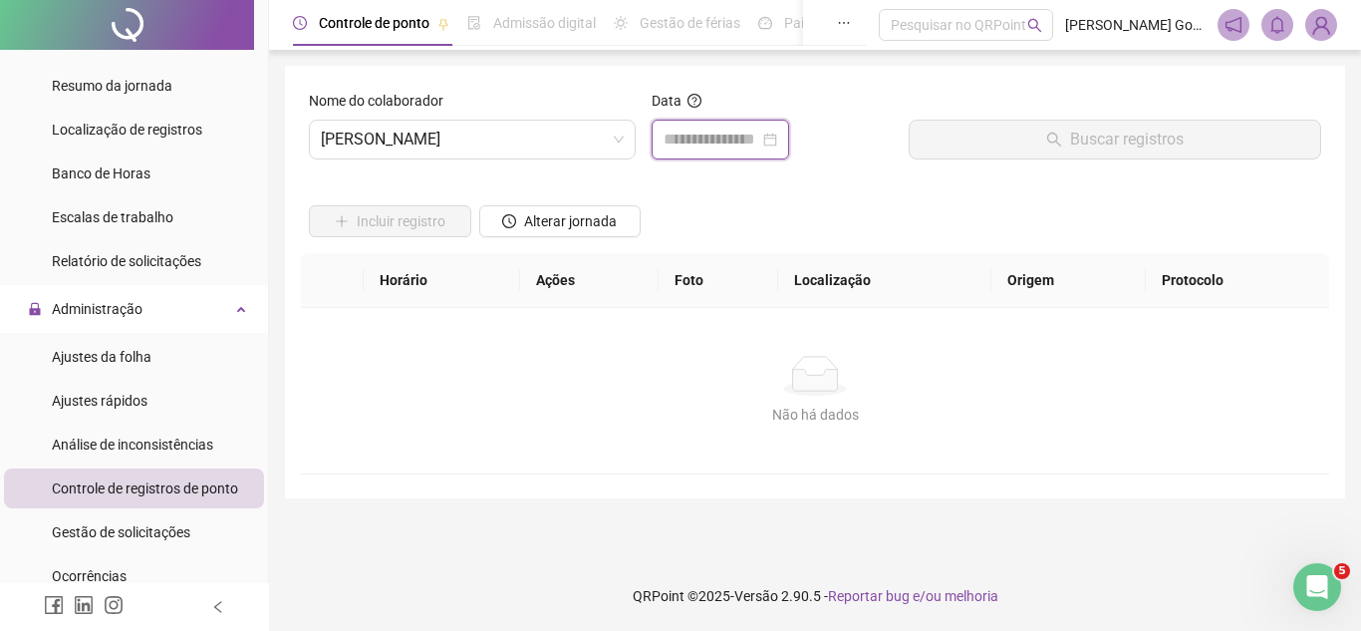
click at [720, 133] on input at bounding box center [712, 140] width 96 height 24
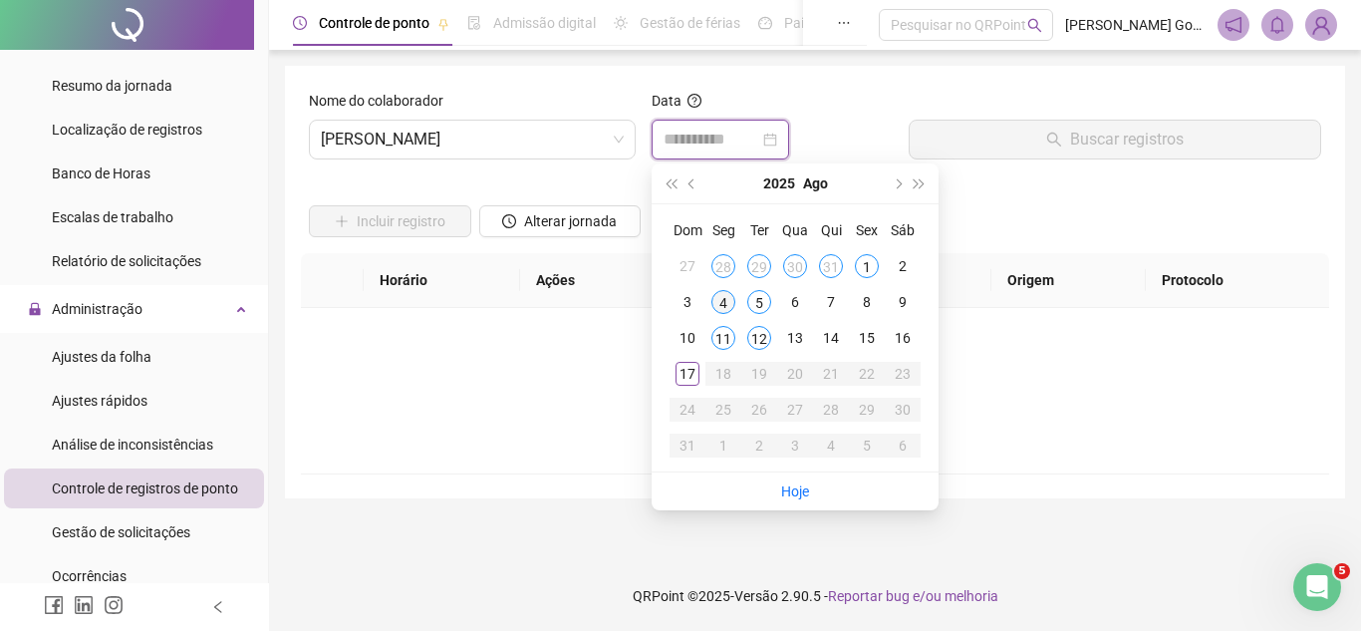
type input "**********"
click at [728, 304] on div "4" at bounding box center [723, 302] width 24 height 24
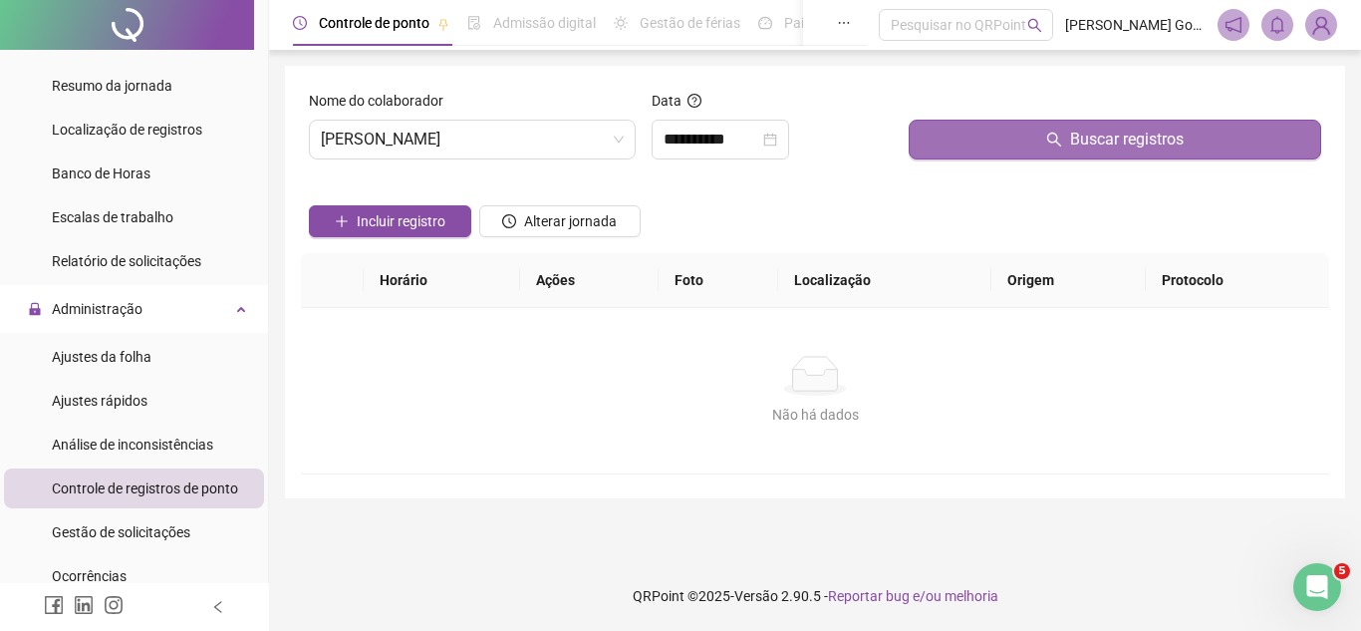
click at [985, 139] on button "Buscar registros" at bounding box center [1115, 140] width 413 height 40
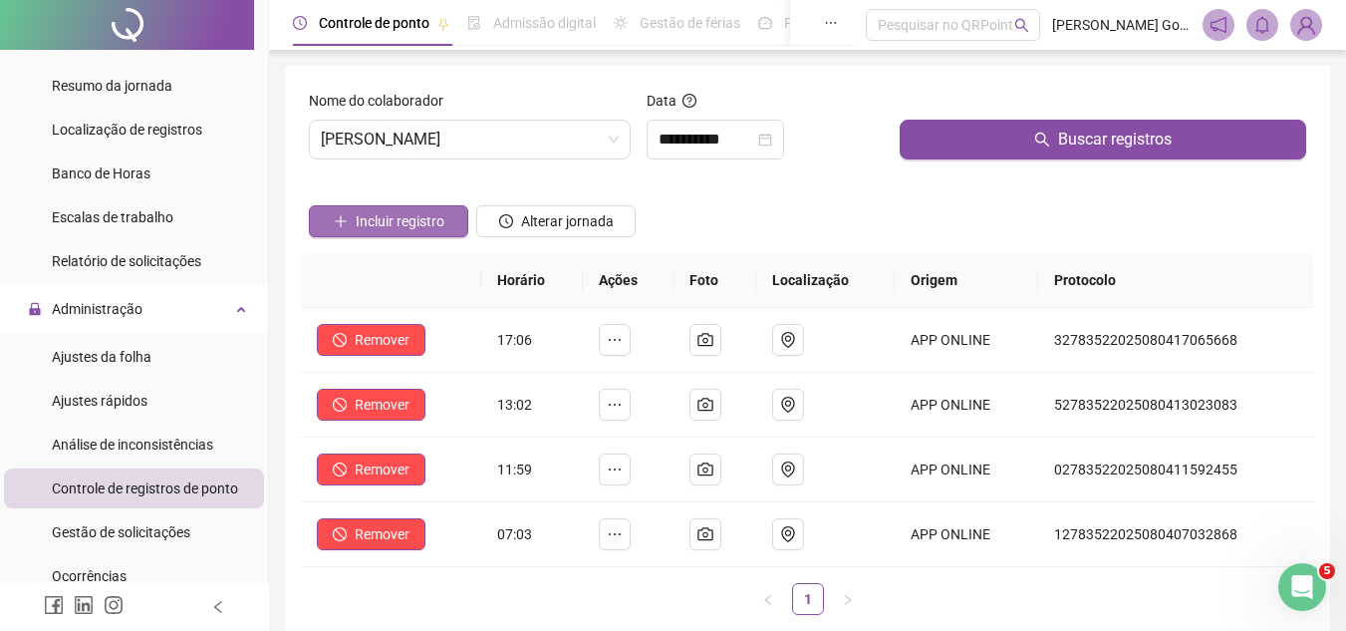
click at [444, 219] on button "Incluir registro" at bounding box center [388, 221] width 159 height 32
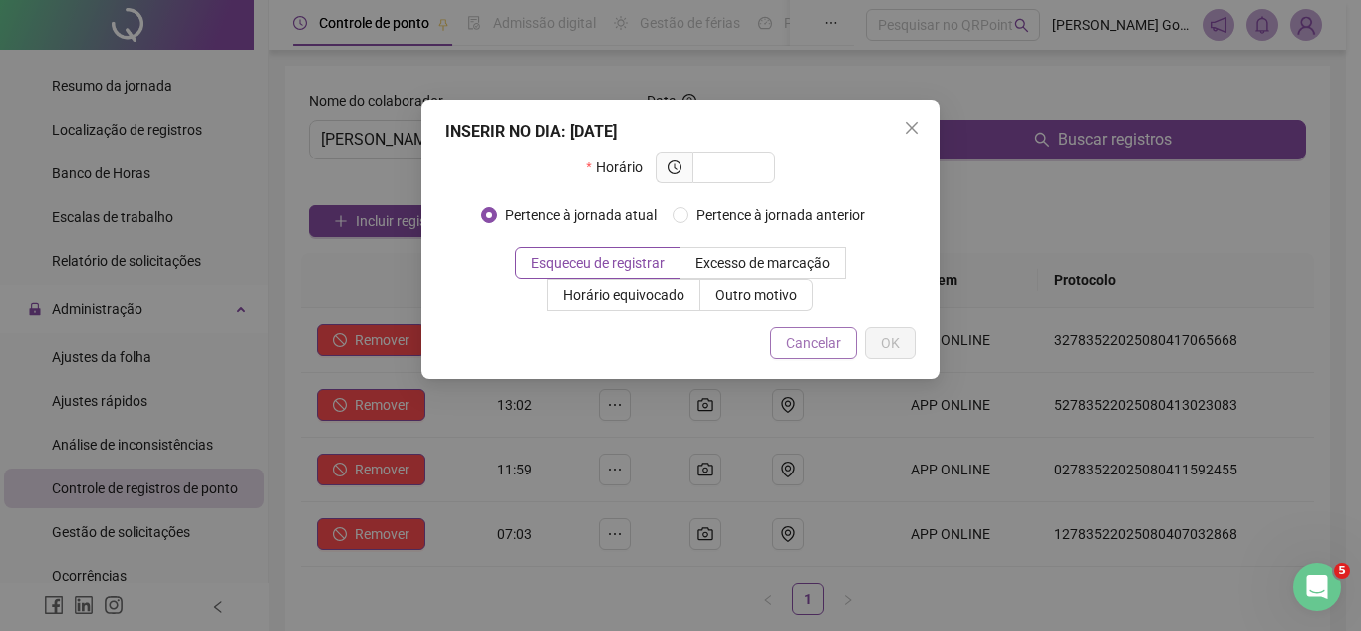
click at [818, 332] on span "Cancelar" at bounding box center [813, 343] width 55 height 22
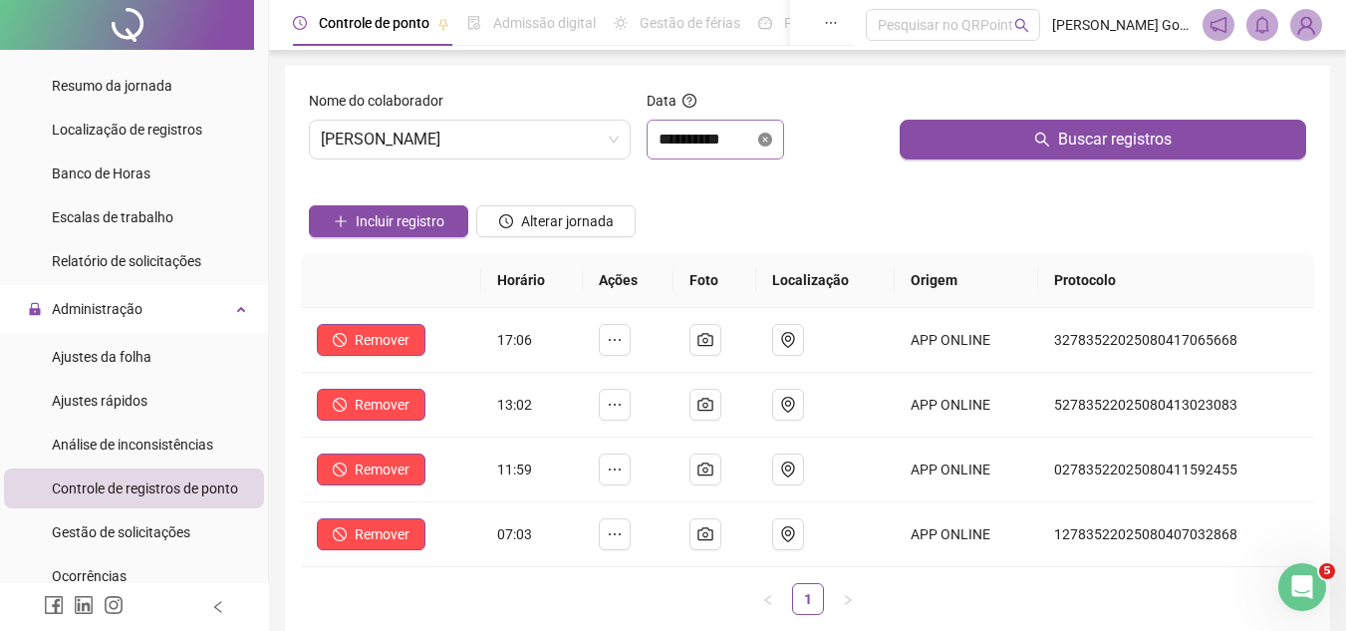
click at [772, 139] on icon "close-circle" at bounding box center [765, 140] width 14 height 14
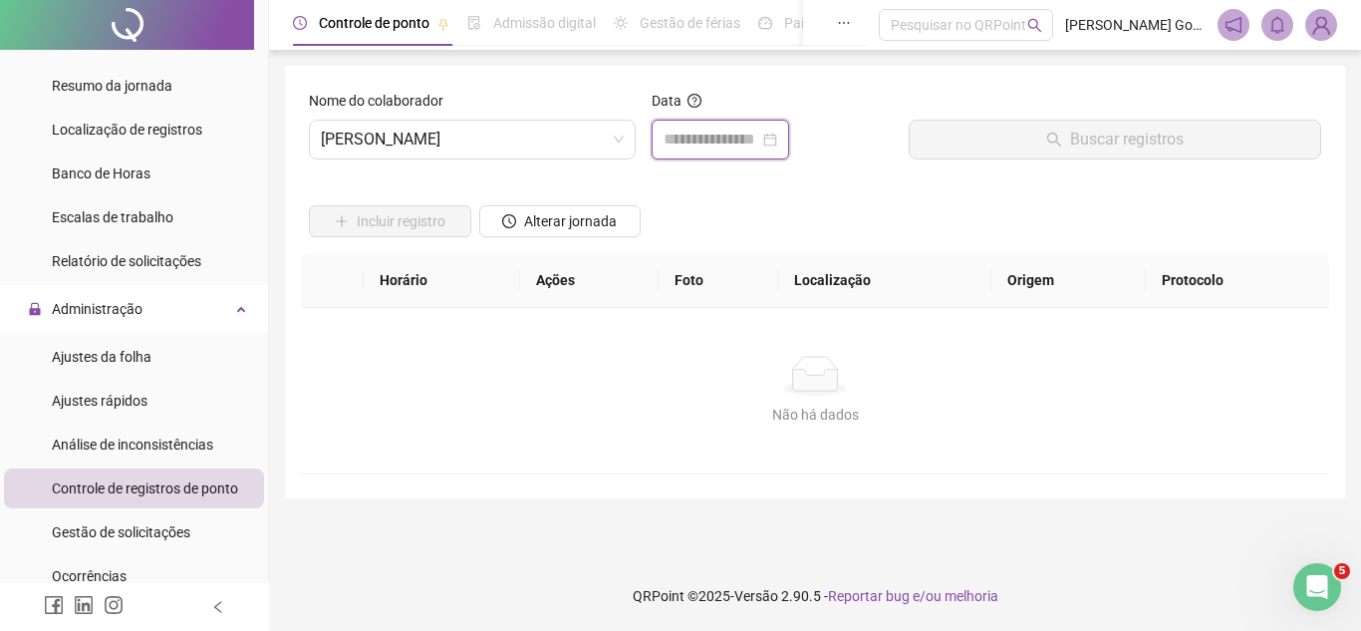
click at [742, 141] on input at bounding box center [712, 140] width 96 height 24
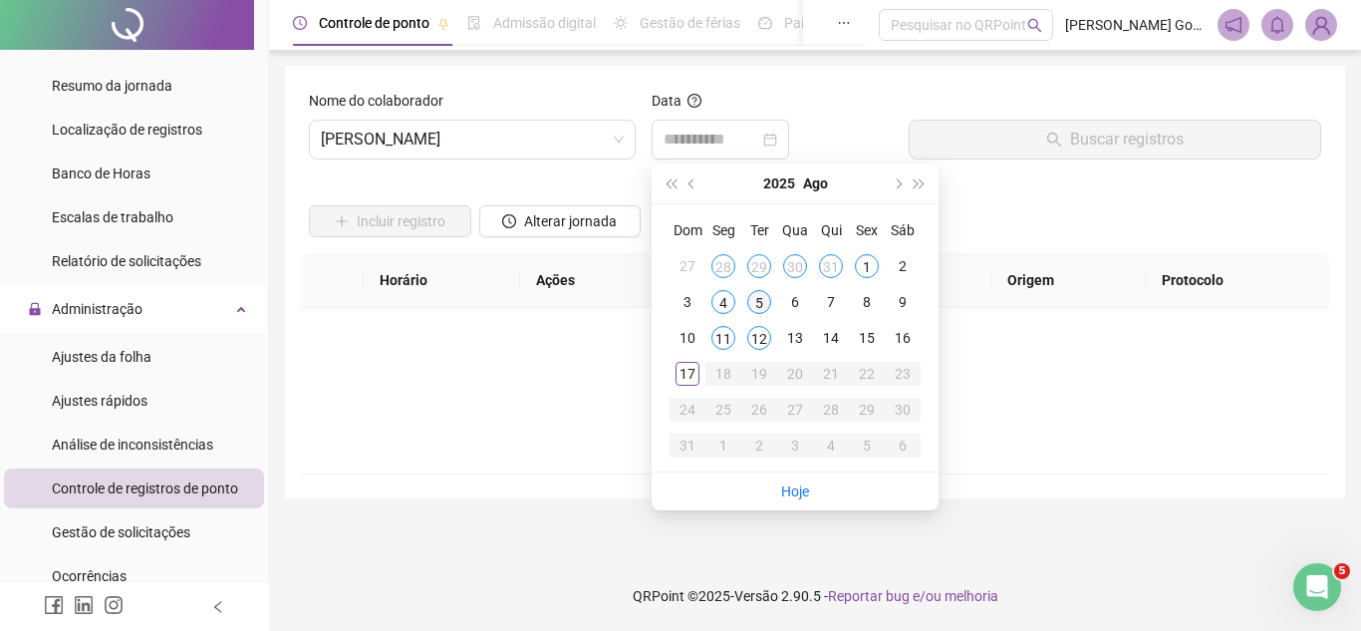
click at [766, 297] on div "5" at bounding box center [759, 302] width 24 height 24
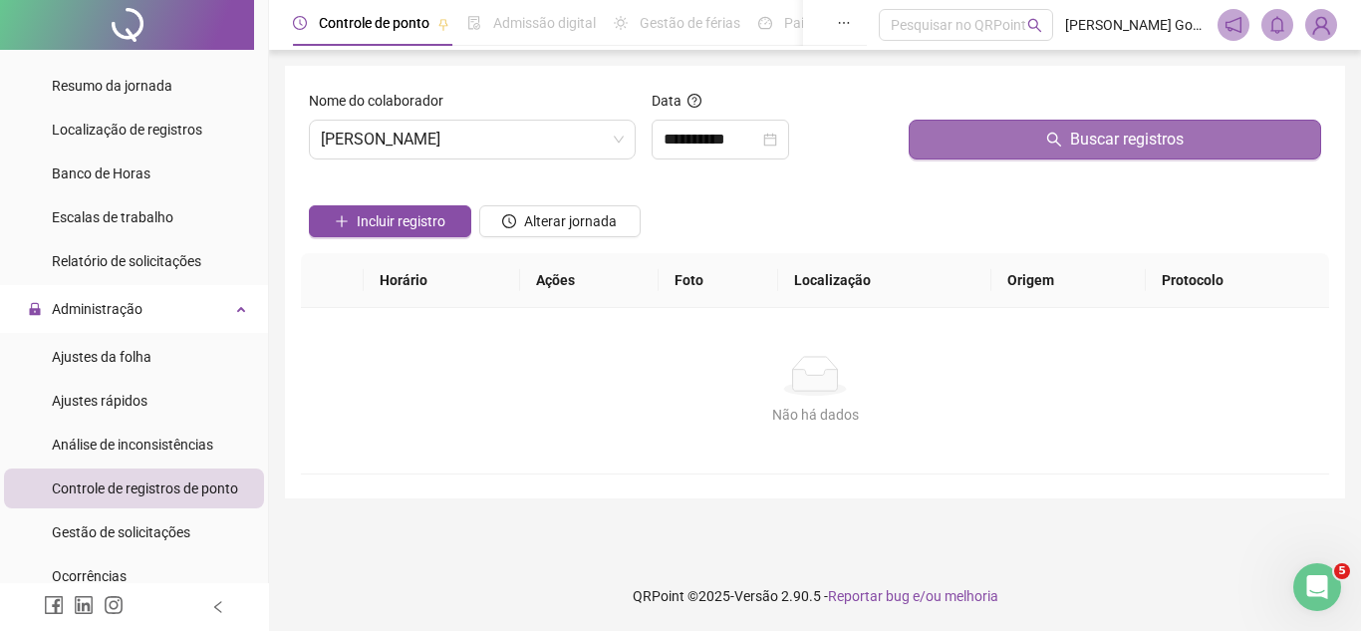
click at [1000, 143] on button "Buscar registros" at bounding box center [1115, 140] width 413 height 40
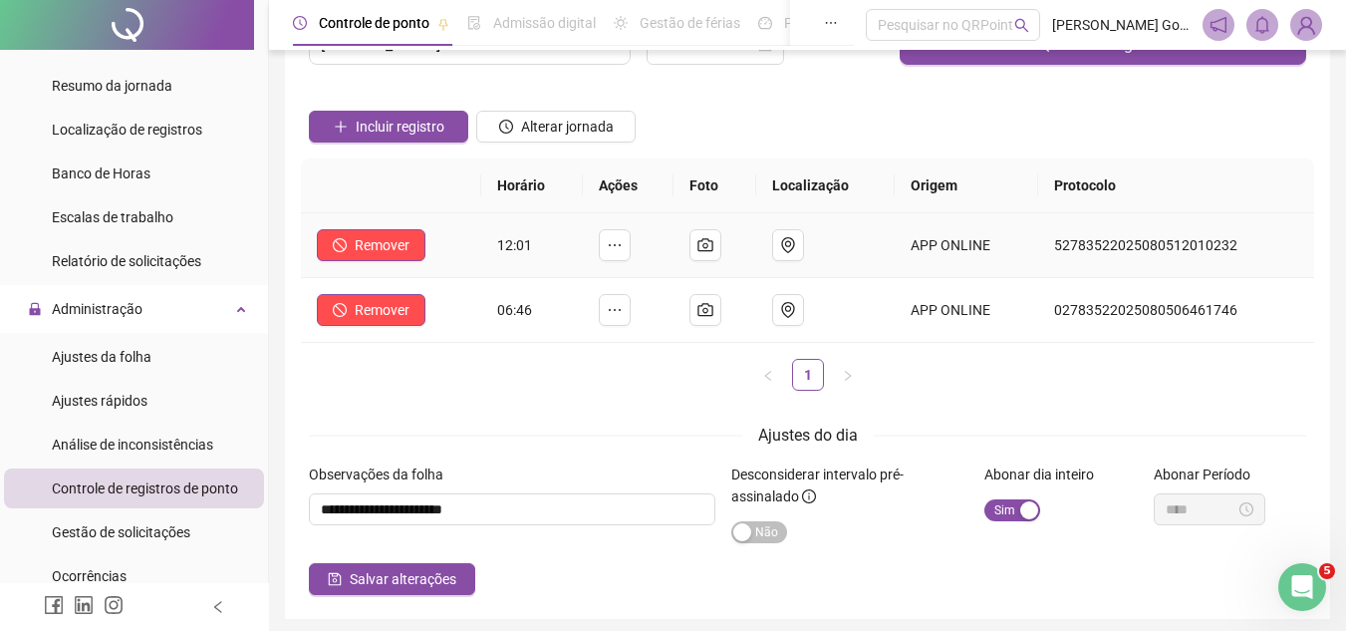
scroll to position [100, 0]
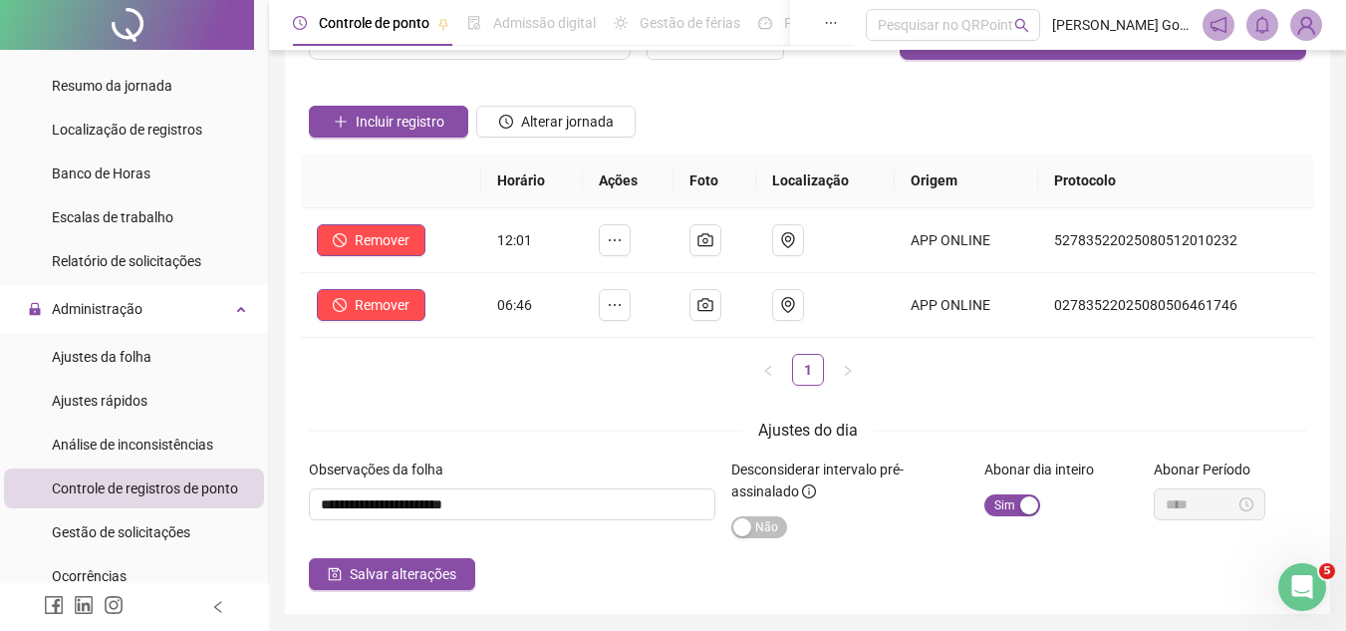
click at [884, 108] on div "Incluir registro Alterar jornada" at bounding box center [807, 115] width 1005 height 78
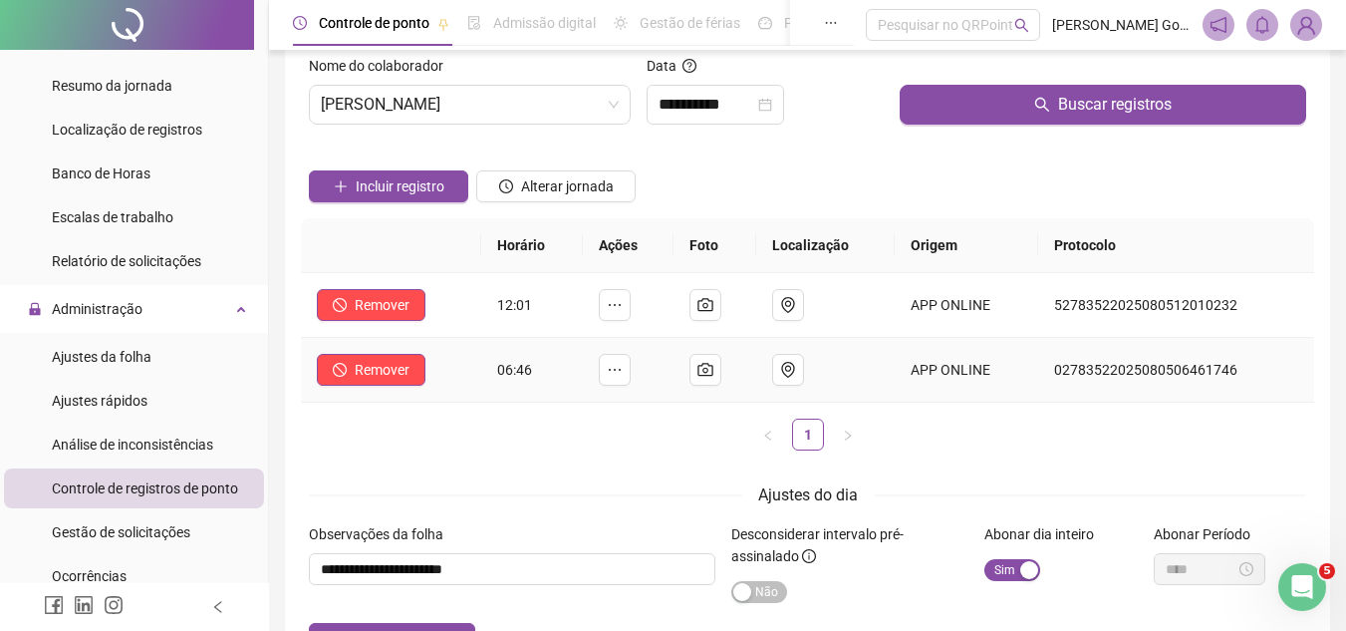
scroll to position [0, 0]
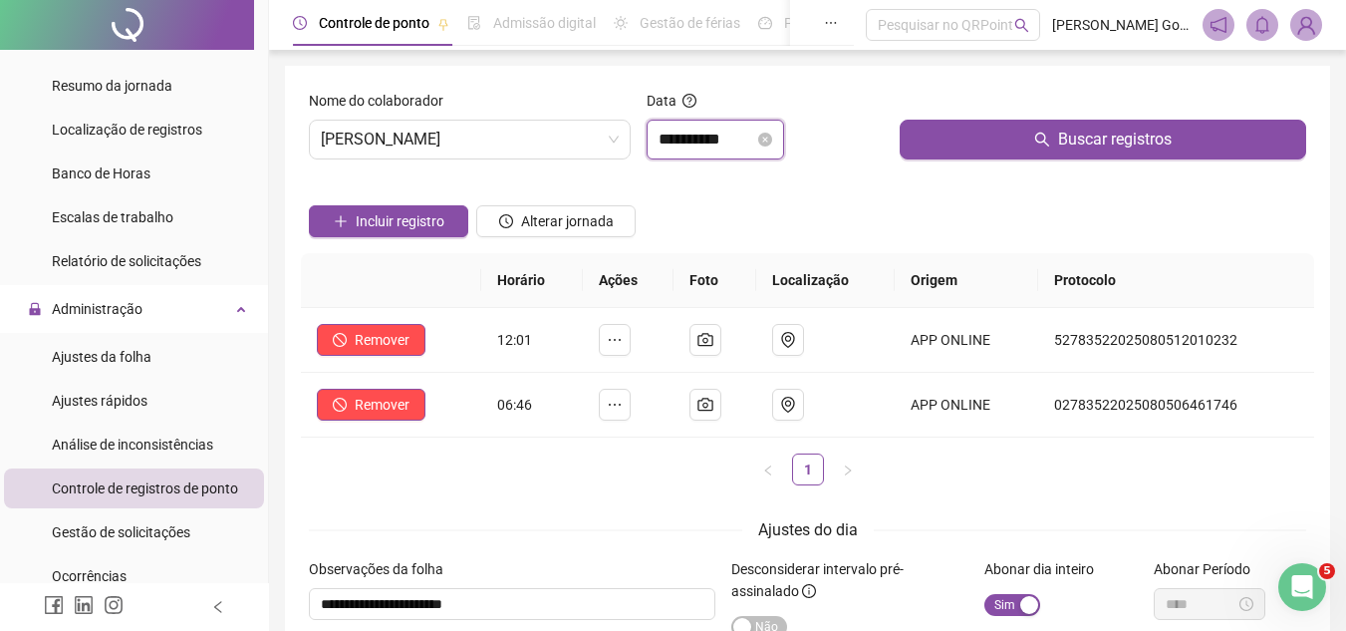
click at [754, 141] on input "**********" at bounding box center [707, 140] width 96 height 24
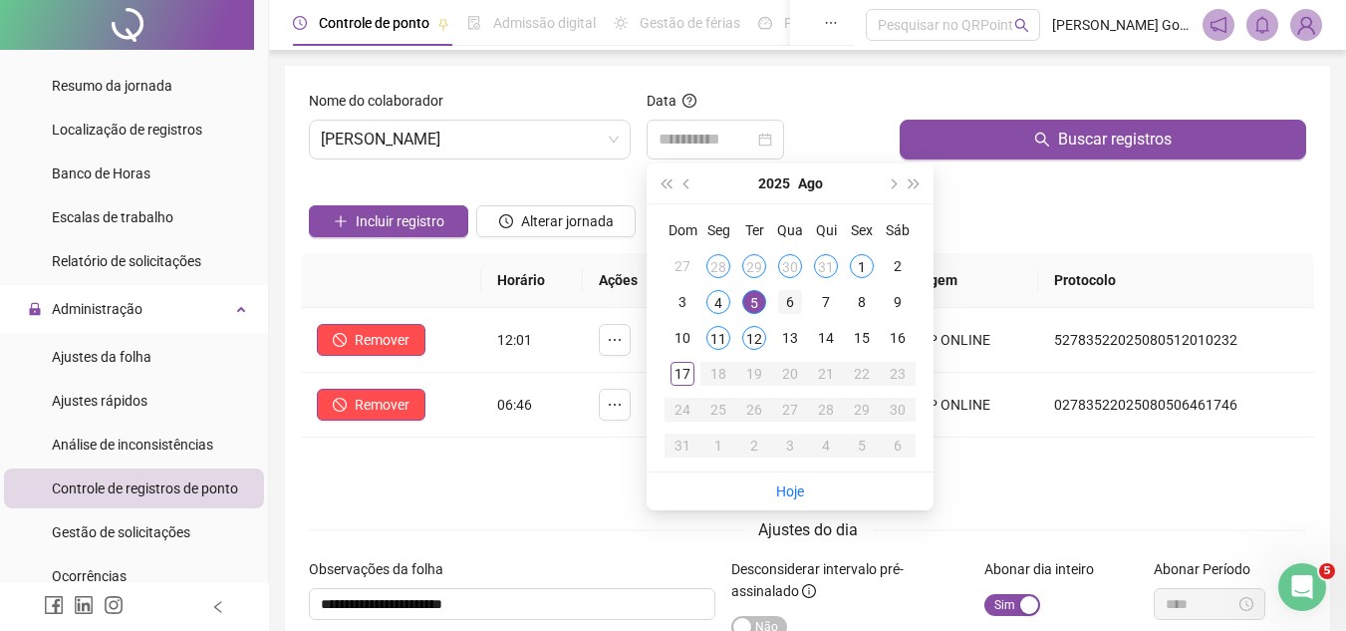
click at [794, 299] on div "6" at bounding box center [790, 302] width 24 height 24
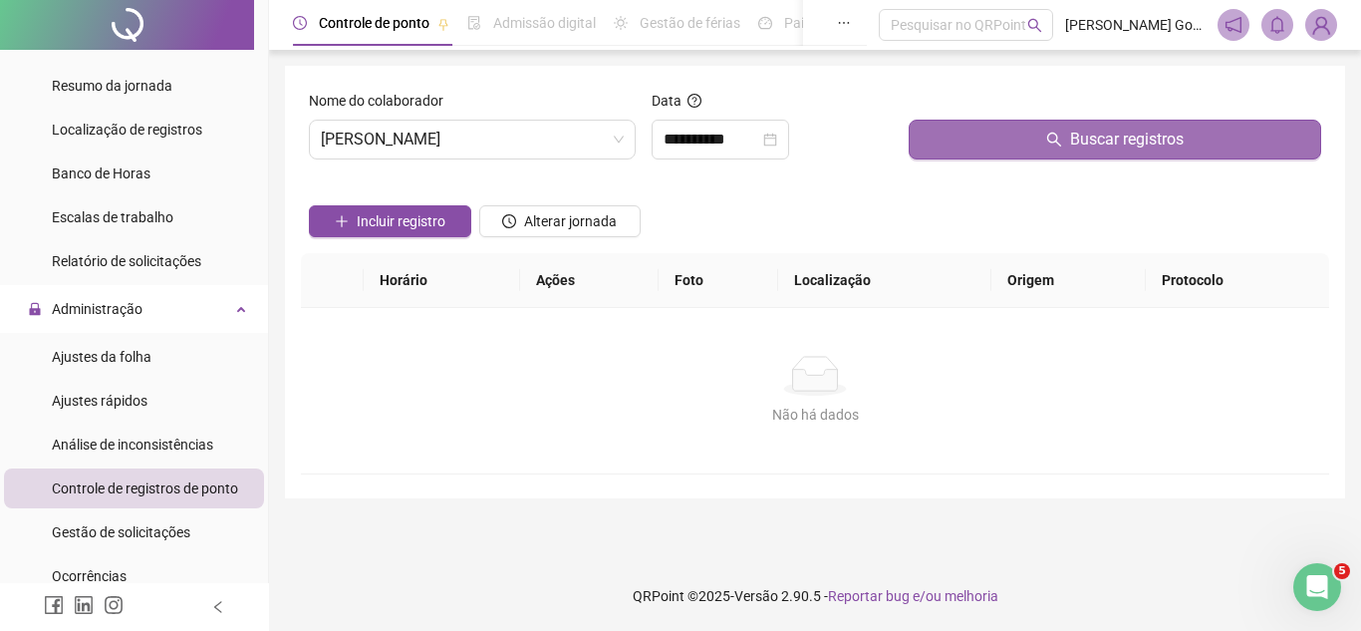
click at [1010, 144] on button "Buscar registros" at bounding box center [1115, 140] width 413 height 40
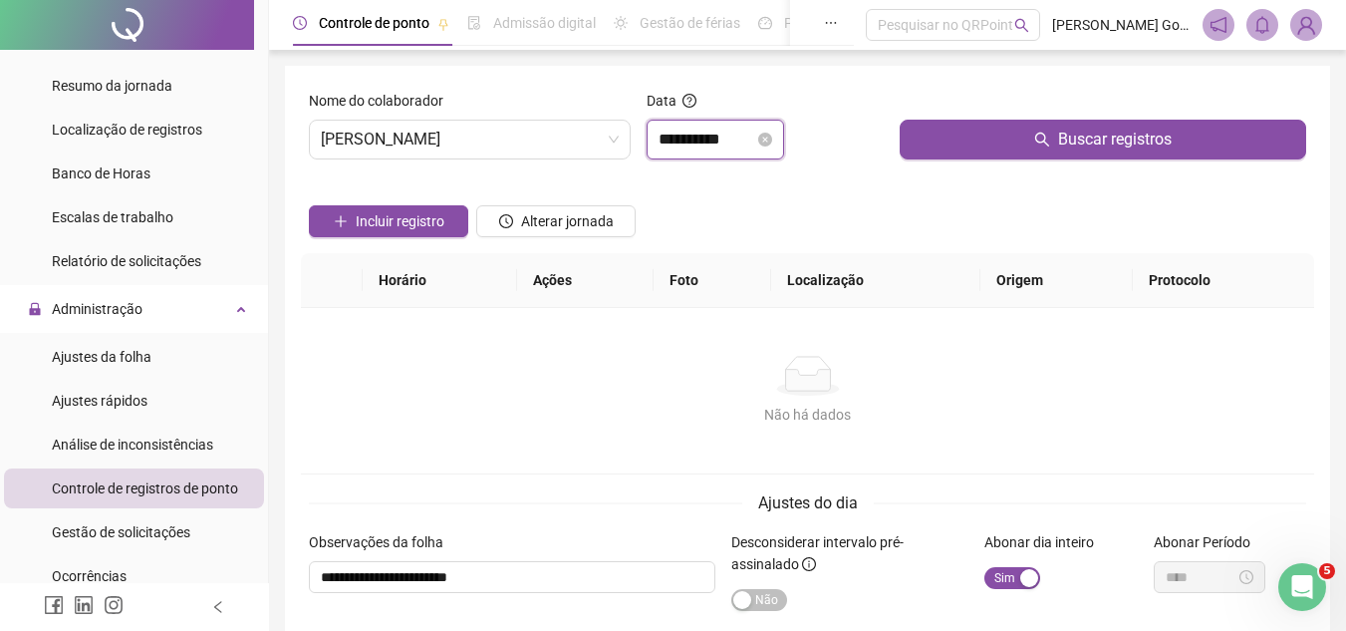
click at [754, 140] on input "**********" at bounding box center [707, 140] width 96 height 24
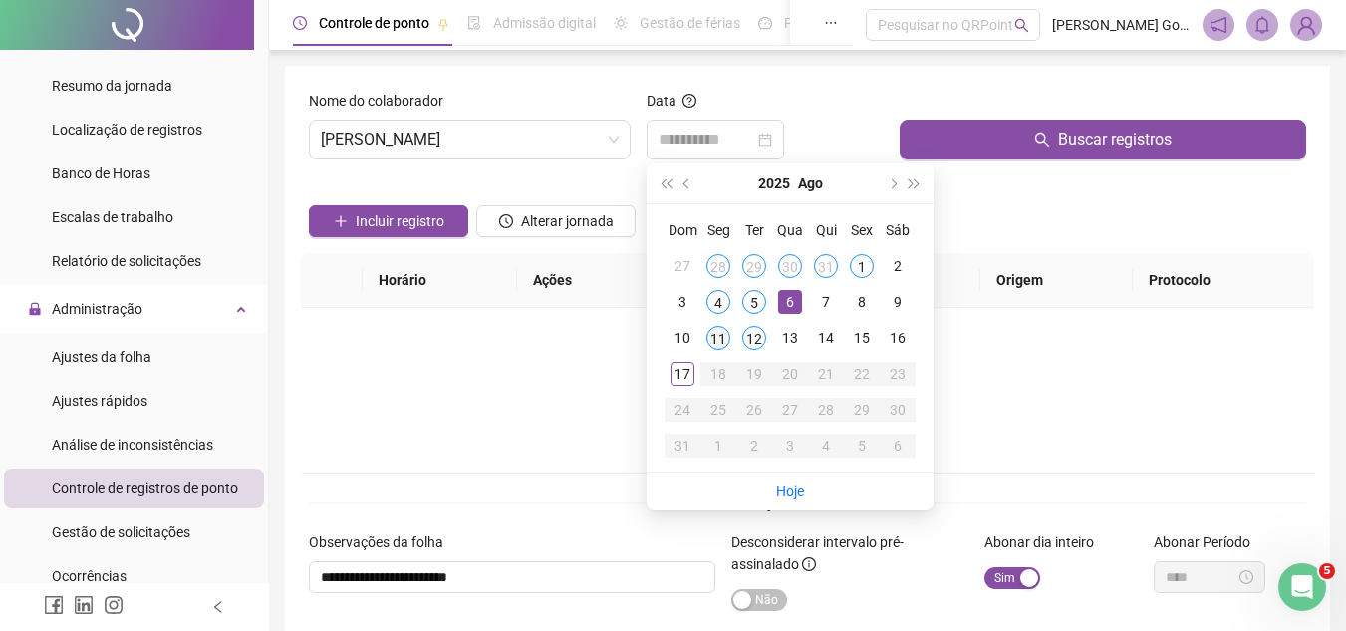
click at [722, 340] on div "11" at bounding box center [718, 338] width 24 height 24
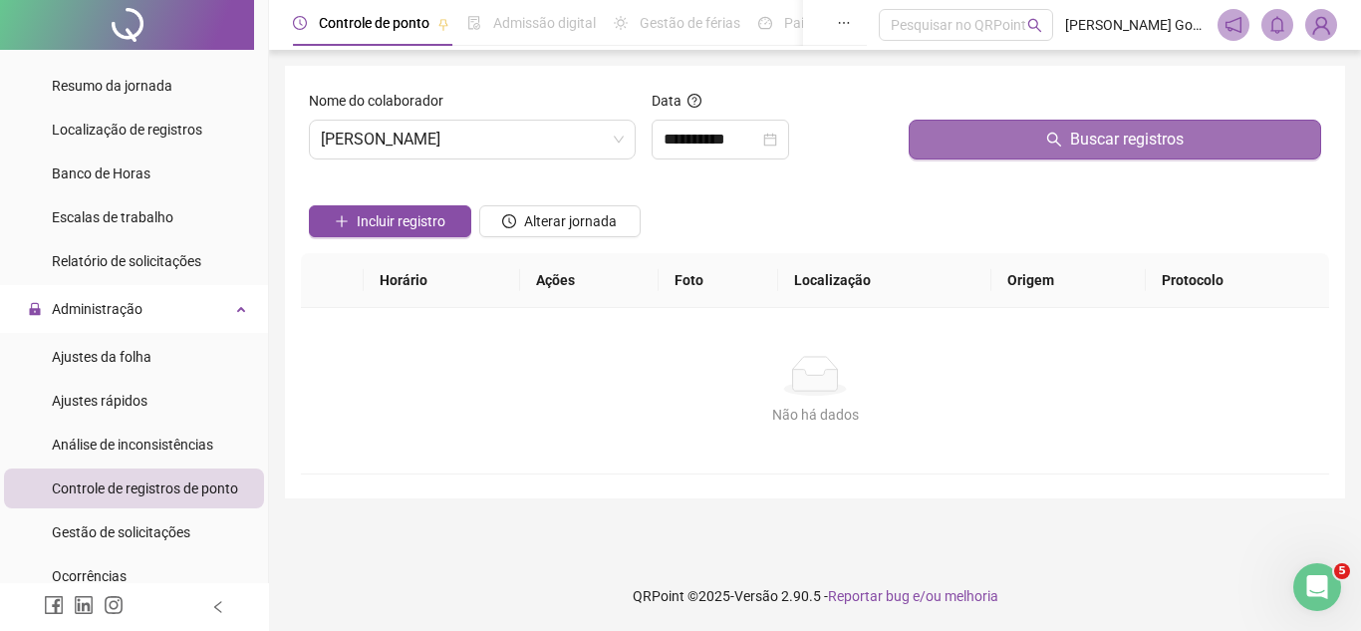
click at [964, 137] on button "Buscar registros" at bounding box center [1115, 140] width 413 height 40
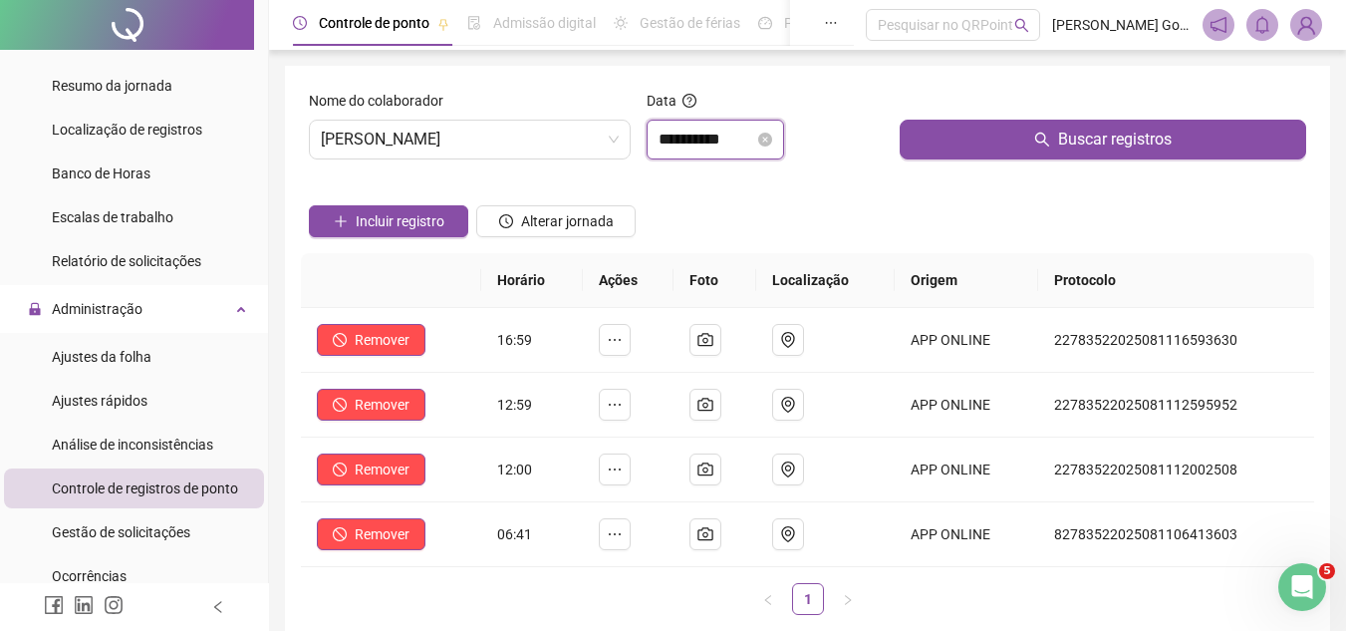
click at [748, 140] on input "**********" at bounding box center [707, 140] width 96 height 24
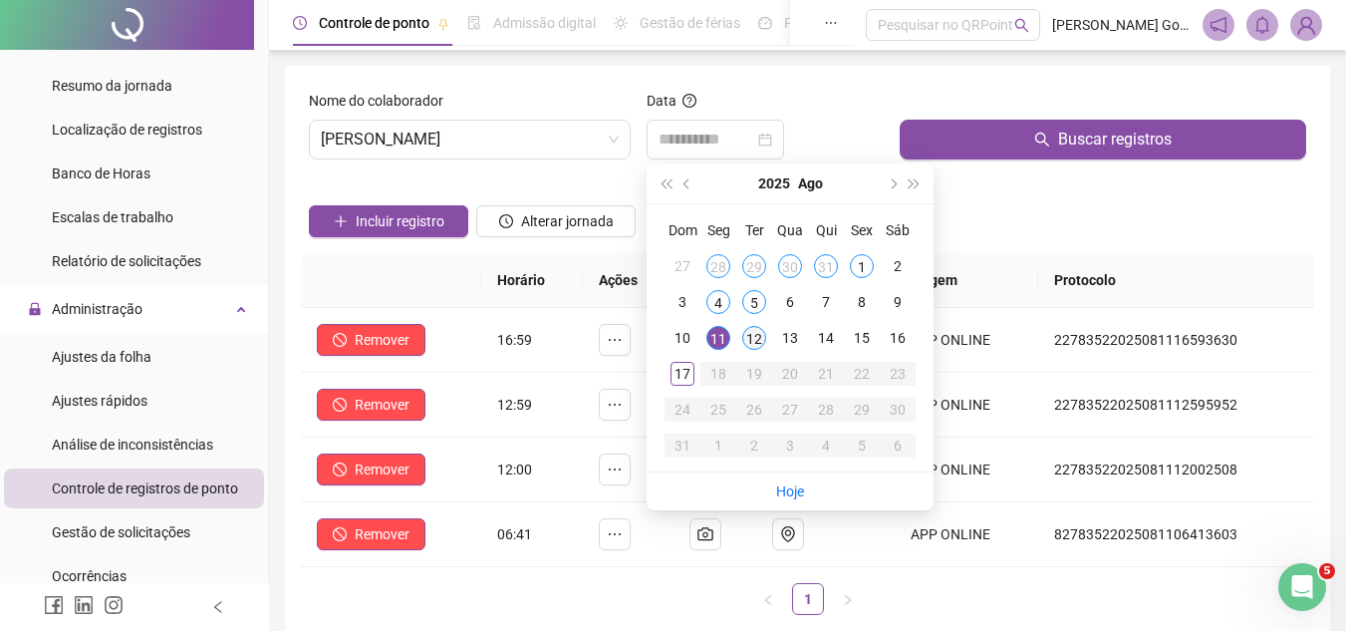
click at [758, 328] on div "12" at bounding box center [754, 338] width 24 height 24
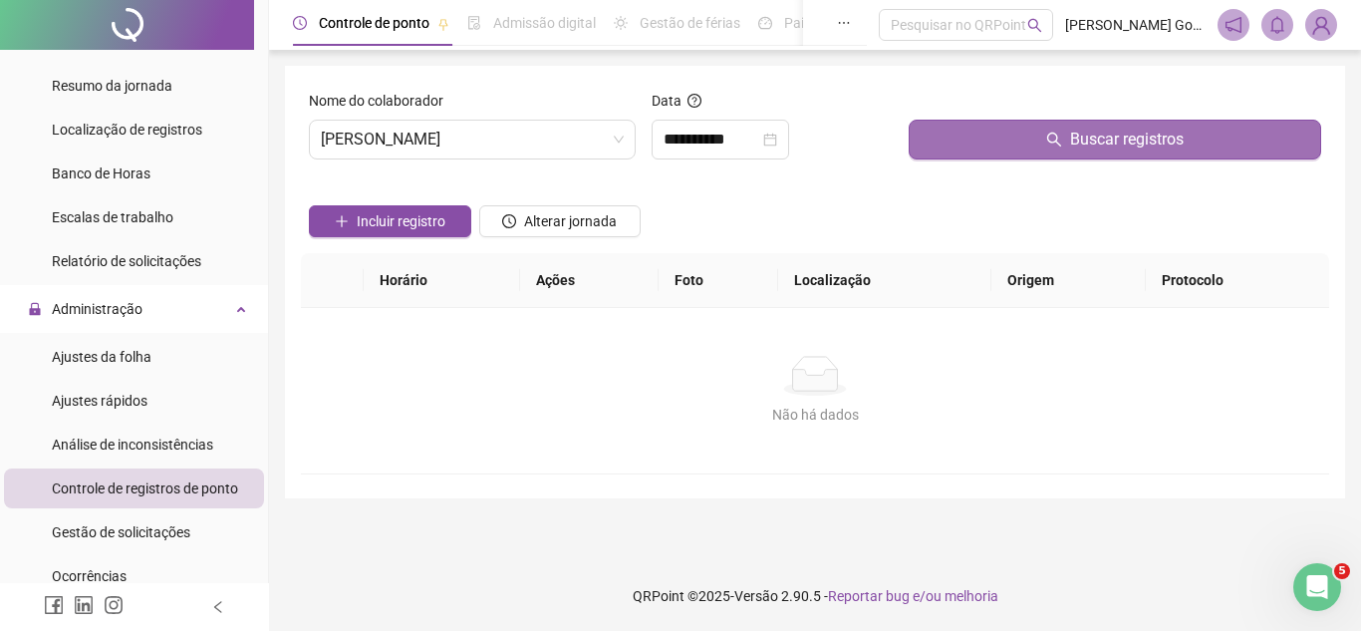
click at [963, 132] on button "Buscar registros" at bounding box center [1115, 140] width 413 height 40
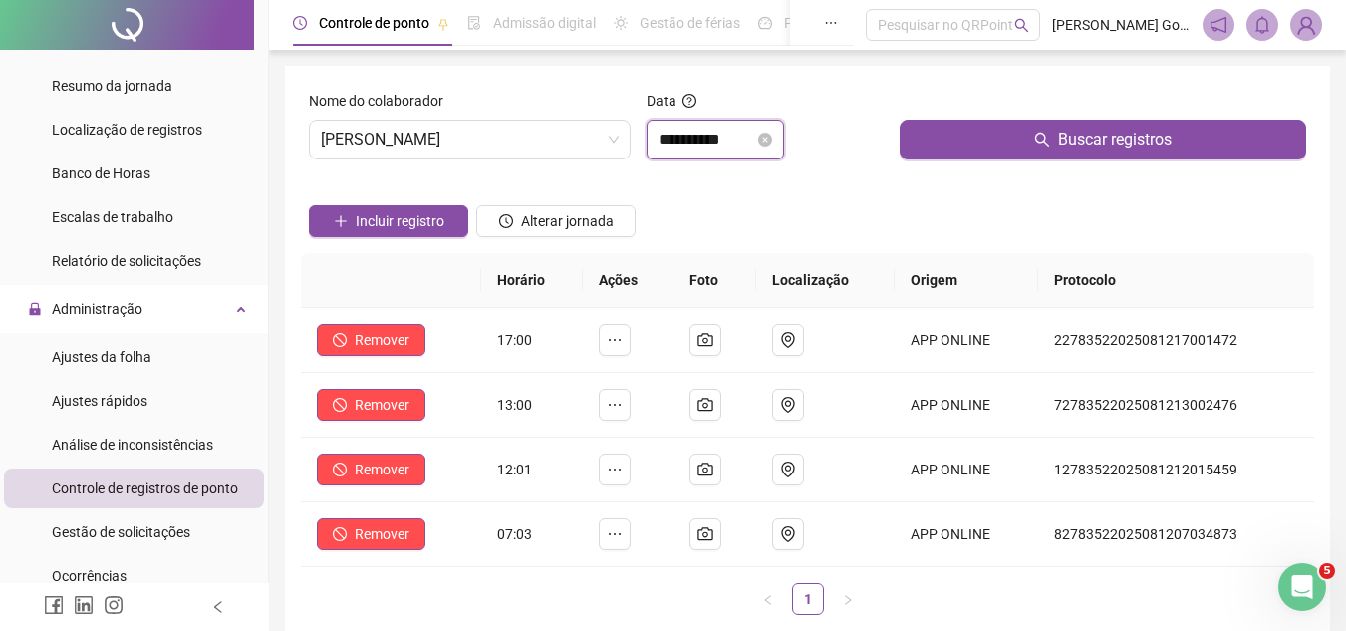
click at [754, 138] on input "**********" at bounding box center [707, 140] width 96 height 24
click at [1032, 210] on div "Incluir registro Alterar jornada" at bounding box center [807, 214] width 1005 height 78
click at [837, 227] on div "Incluir registro Alterar jornada" at bounding box center [807, 214] width 1005 height 78
click at [713, 342] on icon "camera" at bounding box center [706, 340] width 16 height 16
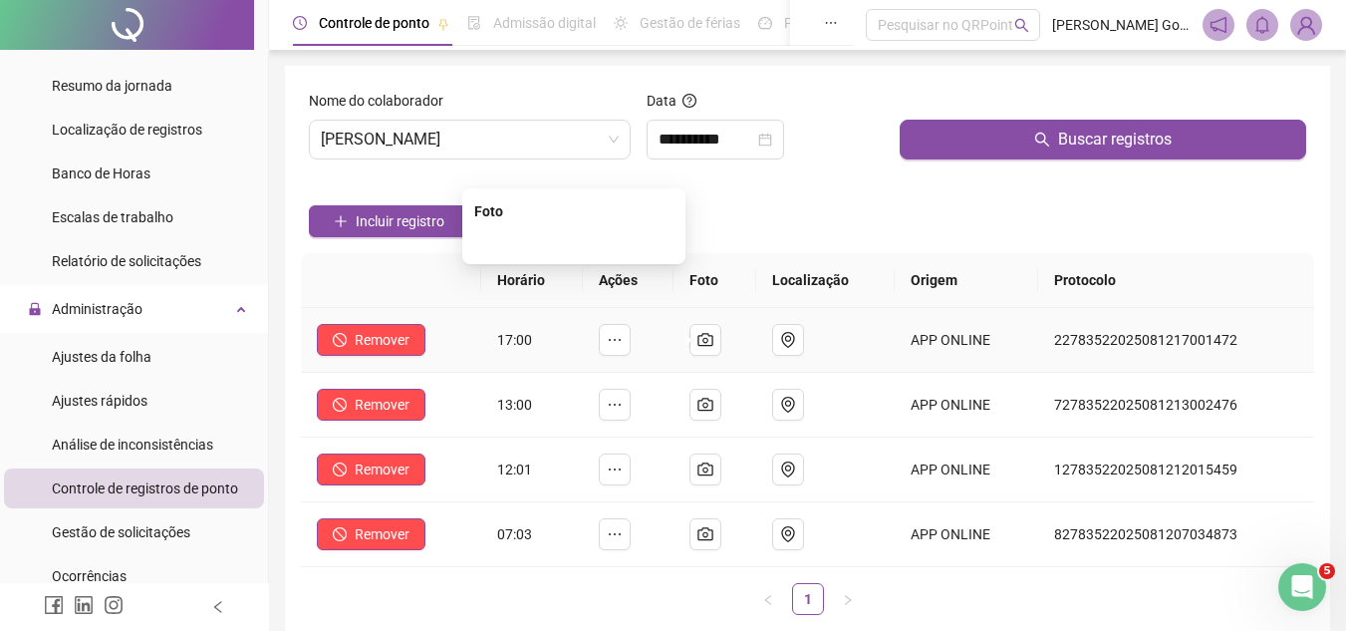
click at [574, 242] on img at bounding box center [574, 242] width 0 height 0
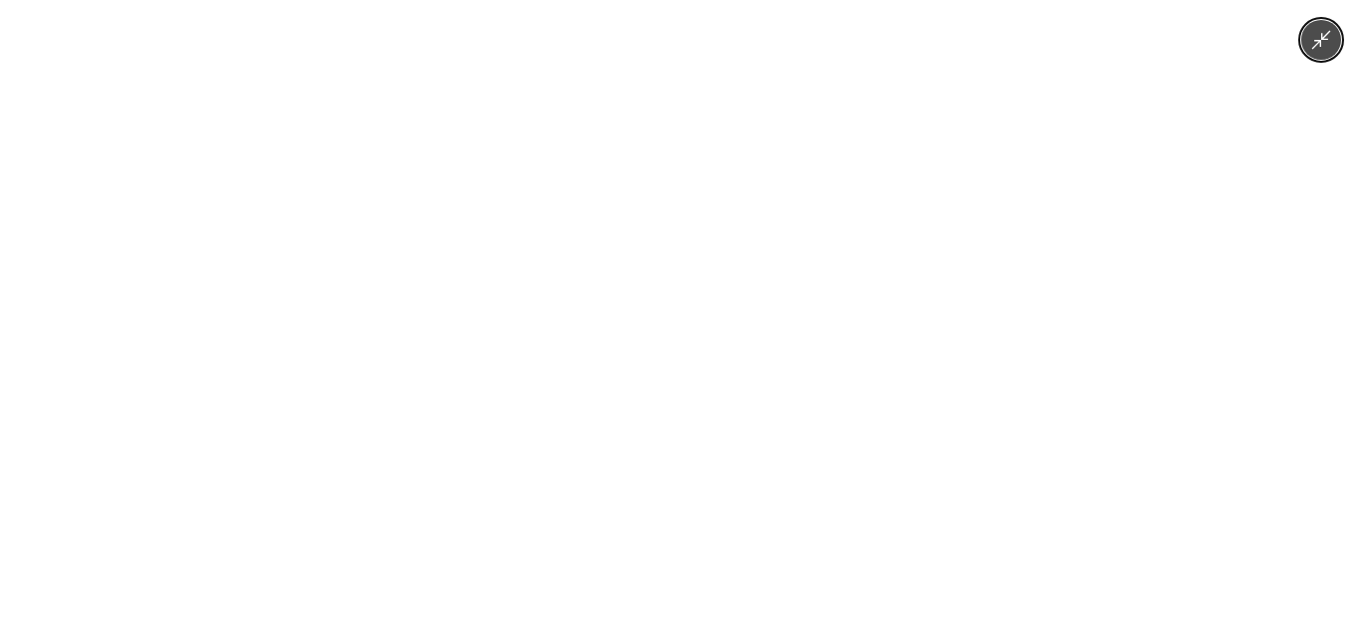
click at [629, 380] on img at bounding box center [680, 315] width 473 height 631
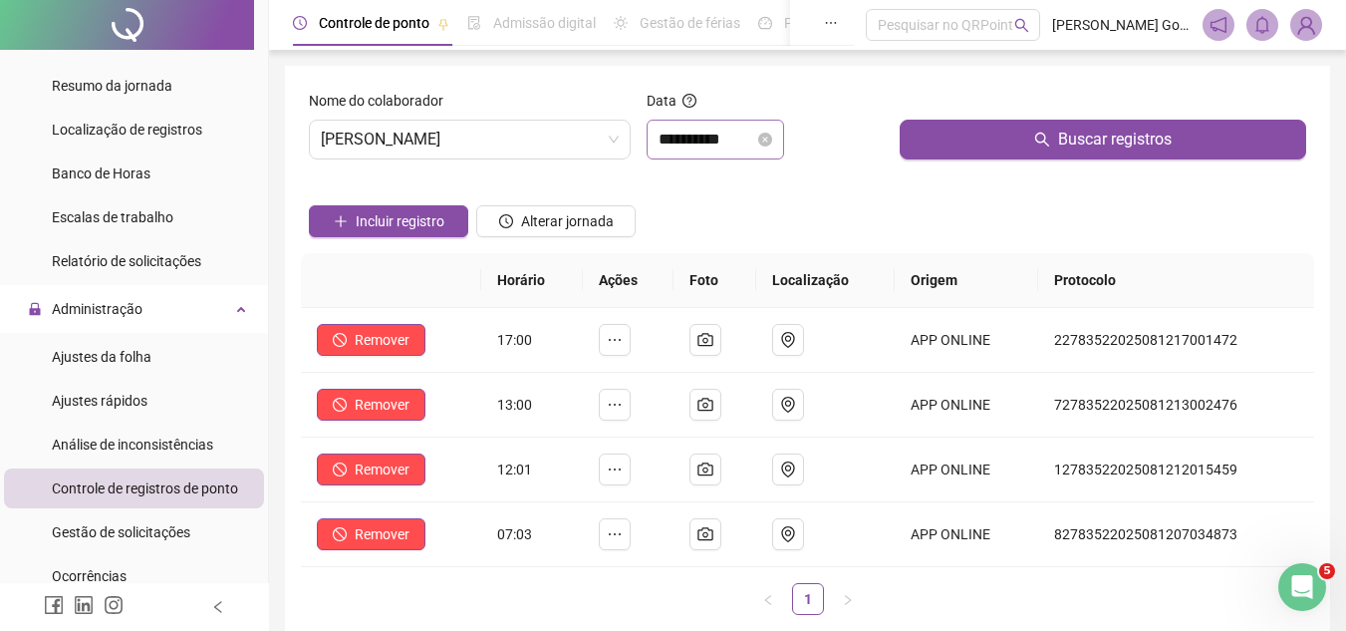
click at [772, 140] on div "**********" at bounding box center [716, 140] width 114 height 24
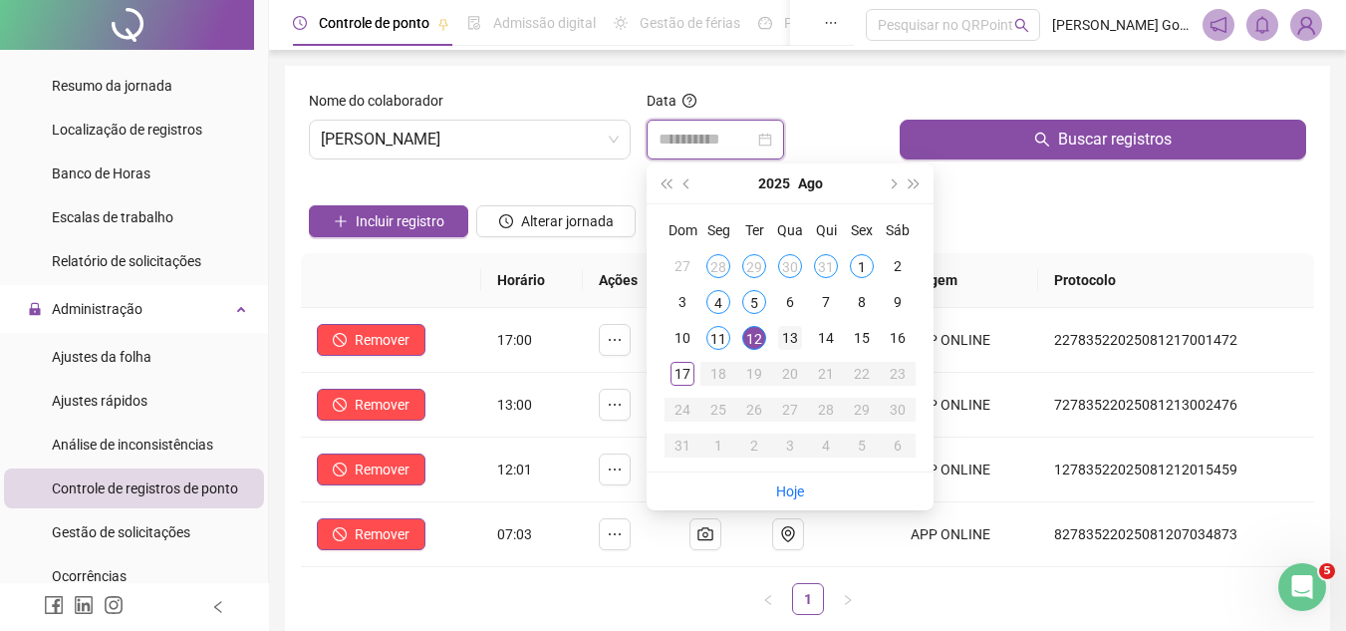
type input "**********"
click at [791, 332] on div "13" at bounding box center [790, 338] width 24 height 24
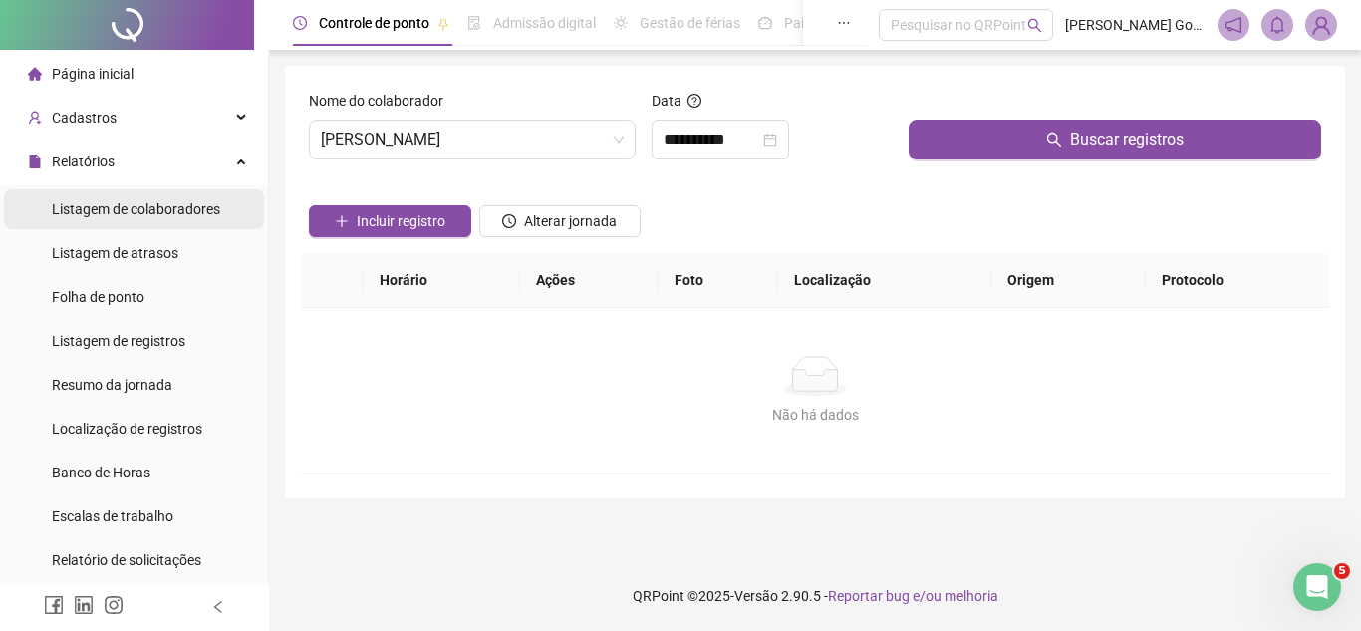
click at [156, 216] on span "Listagem de colaboradores" at bounding box center [136, 209] width 168 height 16
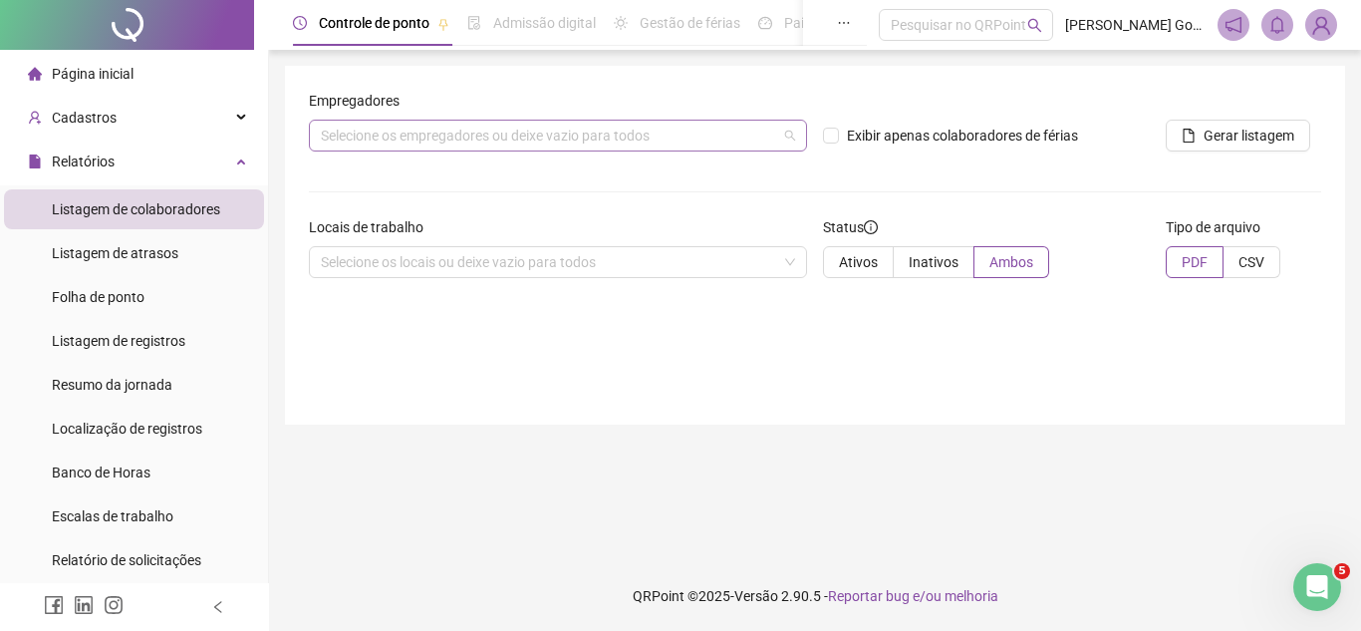
click at [440, 139] on div "Selecione os empregadores ou deixe vazio para todos" at bounding box center [558, 136] width 498 height 32
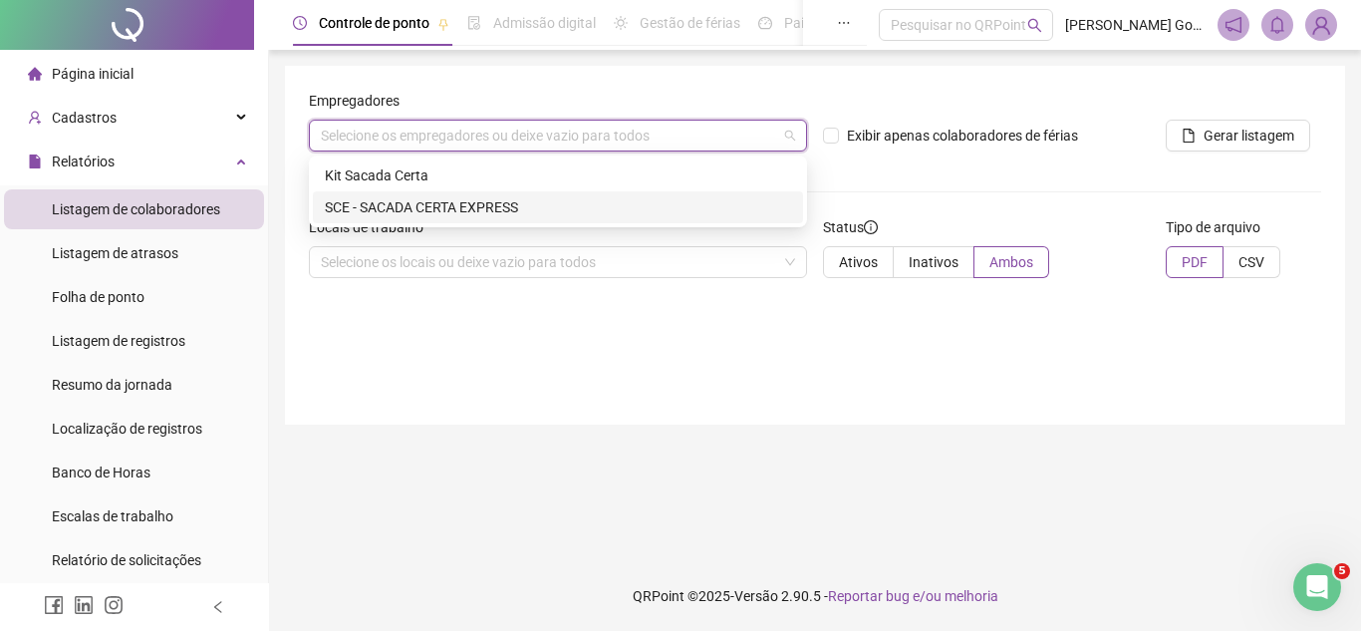
click at [407, 204] on div "SCE - SACADA CERTA EXPRESS" at bounding box center [558, 207] width 466 height 22
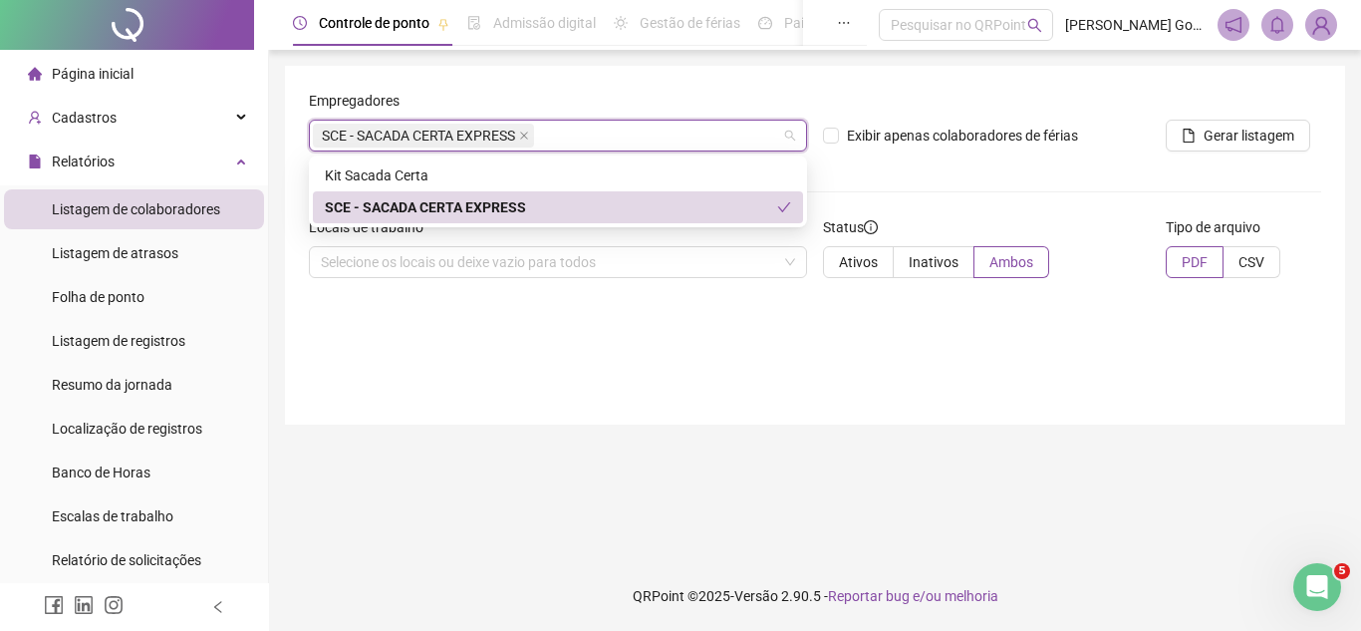
click at [905, 162] on div "Exibir apenas colaboradores de férias" at bounding box center [986, 129] width 343 height 78
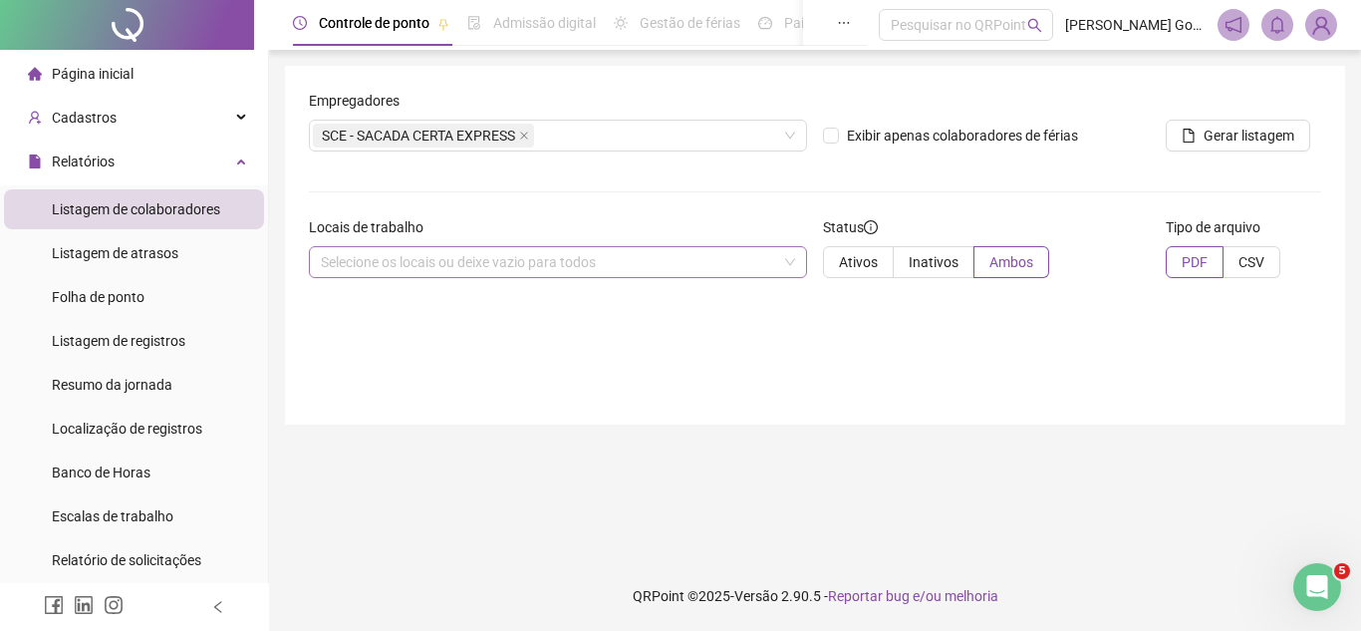
click at [464, 267] on div "Selecione os locais ou deixe vazio para todos" at bounding box center [558, 262] width 498 height 32
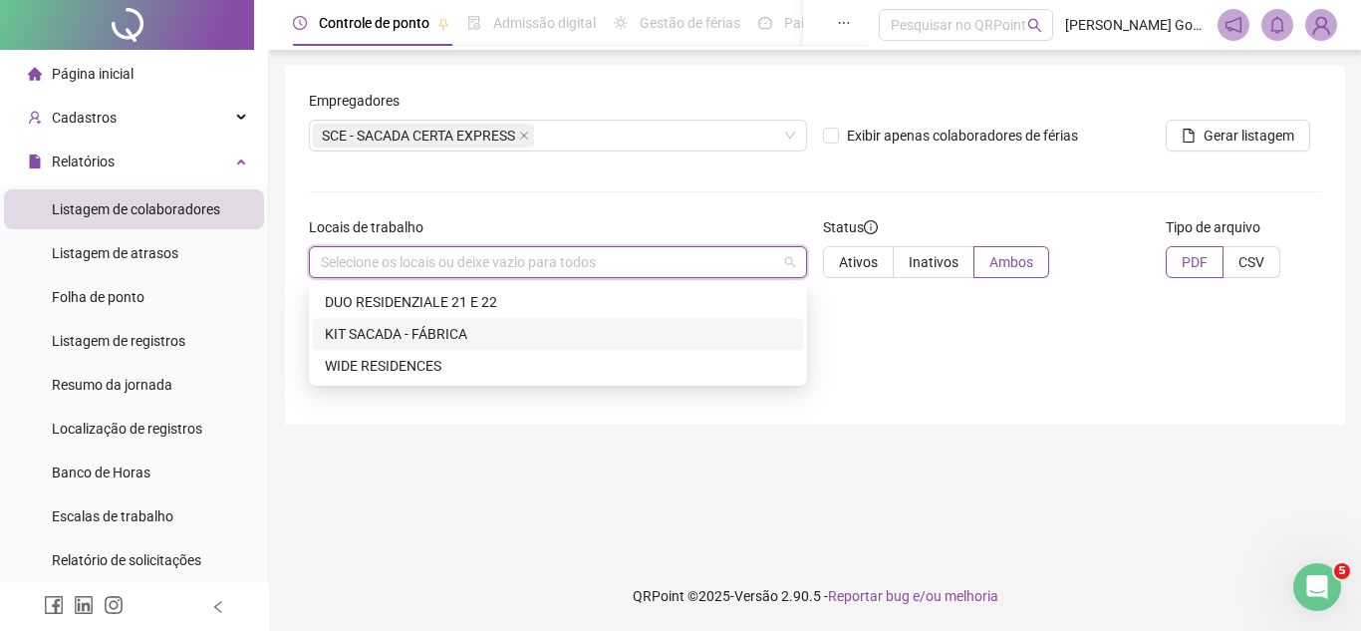
click at [437, 333] on div "KIT SACADA - FÁBRICA" at bounding box center [558, 334] width 466 height 22
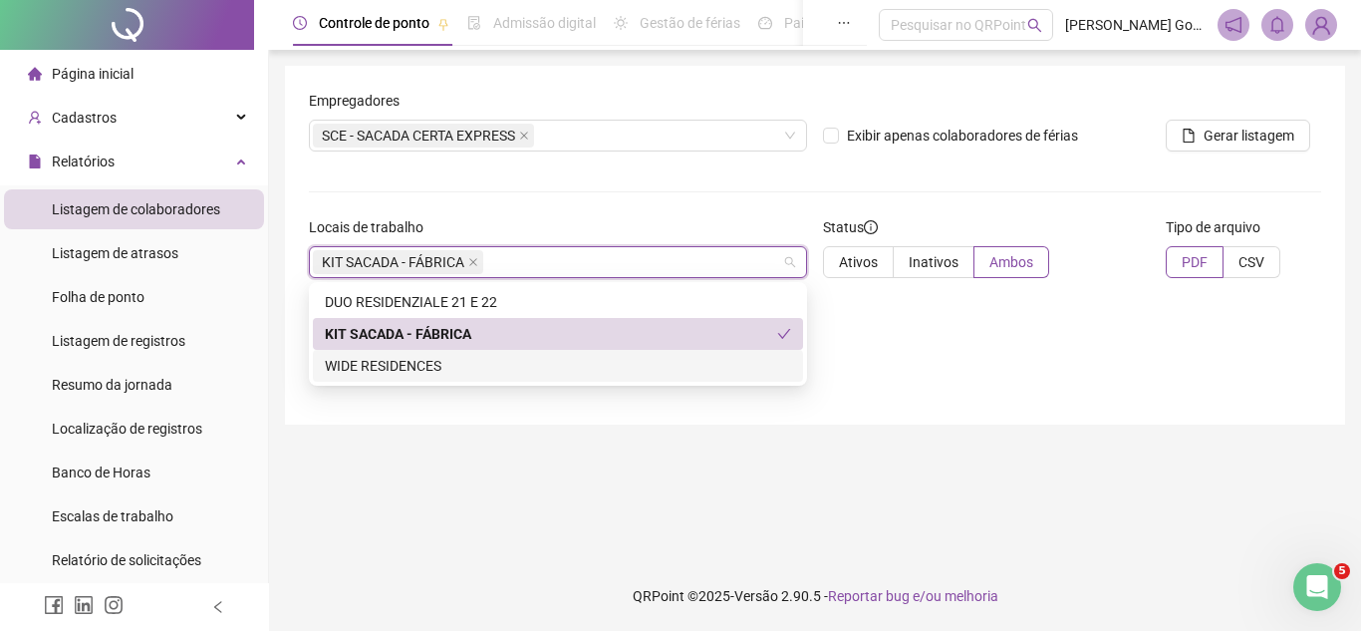
click at [900, 383] on div "Empregadores SCE - SACADA CERTA EXPRESS Exibir apenas colaboradores de férias G…" at bounding box center [815, 245] width 1060 height 359
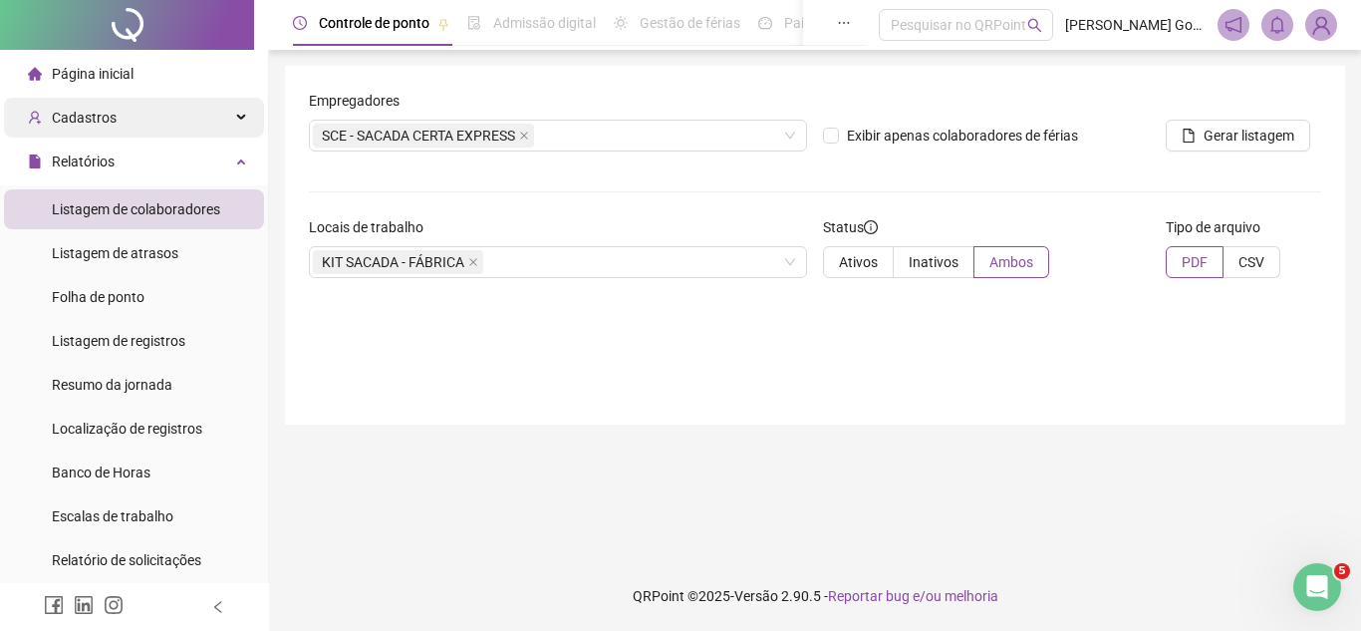
click at [112, 107] on span "Cadastros" at bounding box center [72, 118] width 89 height 40
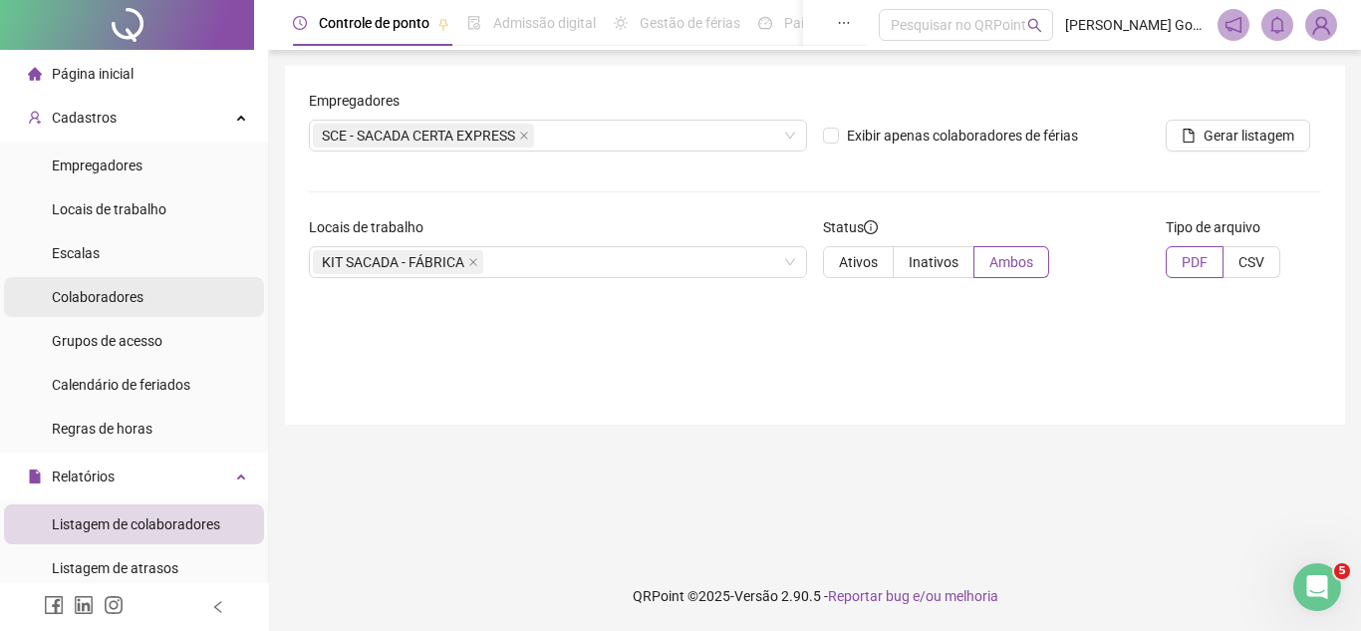
click at [113, 300] on span "Colaboradores" at bounding box center [98, 297] width 92 height 16
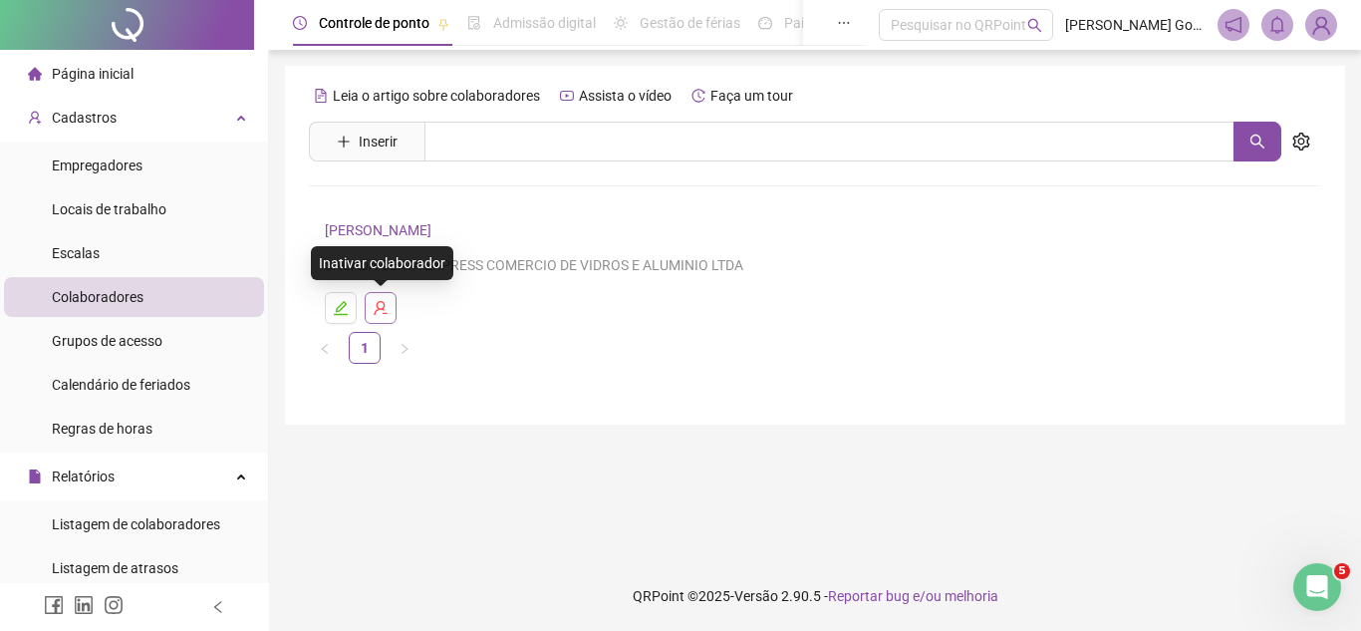
click at [384, 307] on icon "user-delete" at bounding box center [380, 308] width 13 height 14
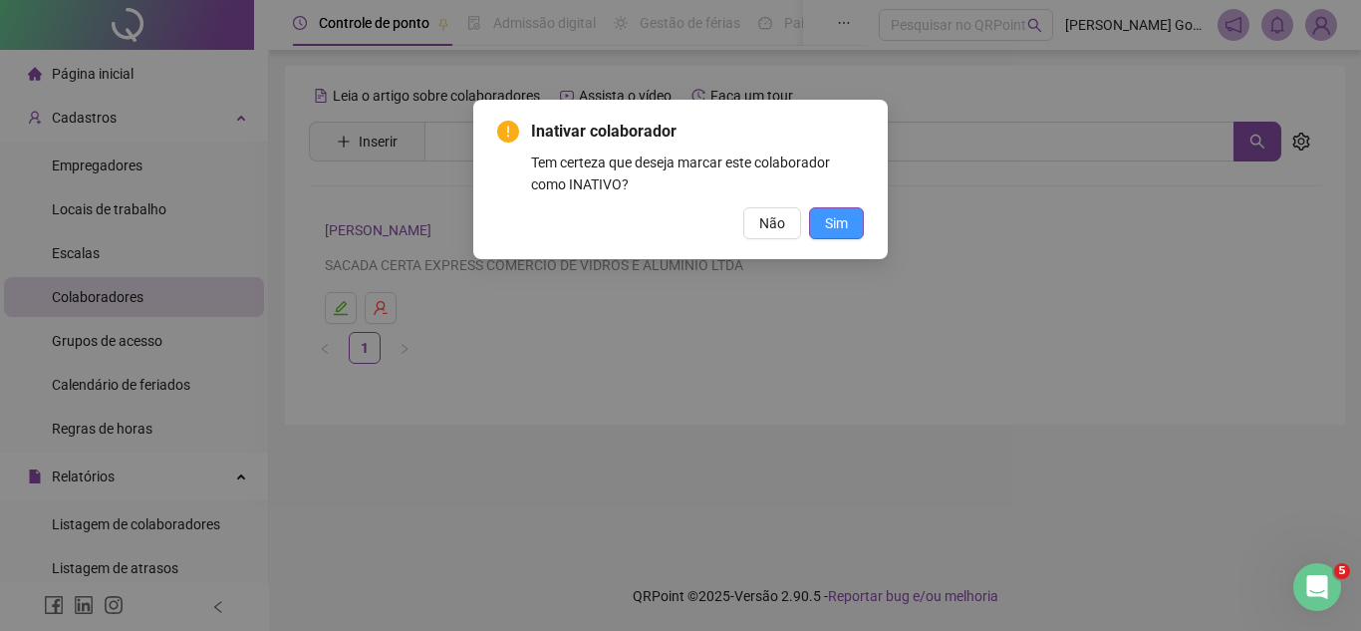
click at [843, 234] on button "Sim" at bounding box center [836, 223] width 55 height 32
